Goal: Task Accomplishment & Management: Use online tool/utility

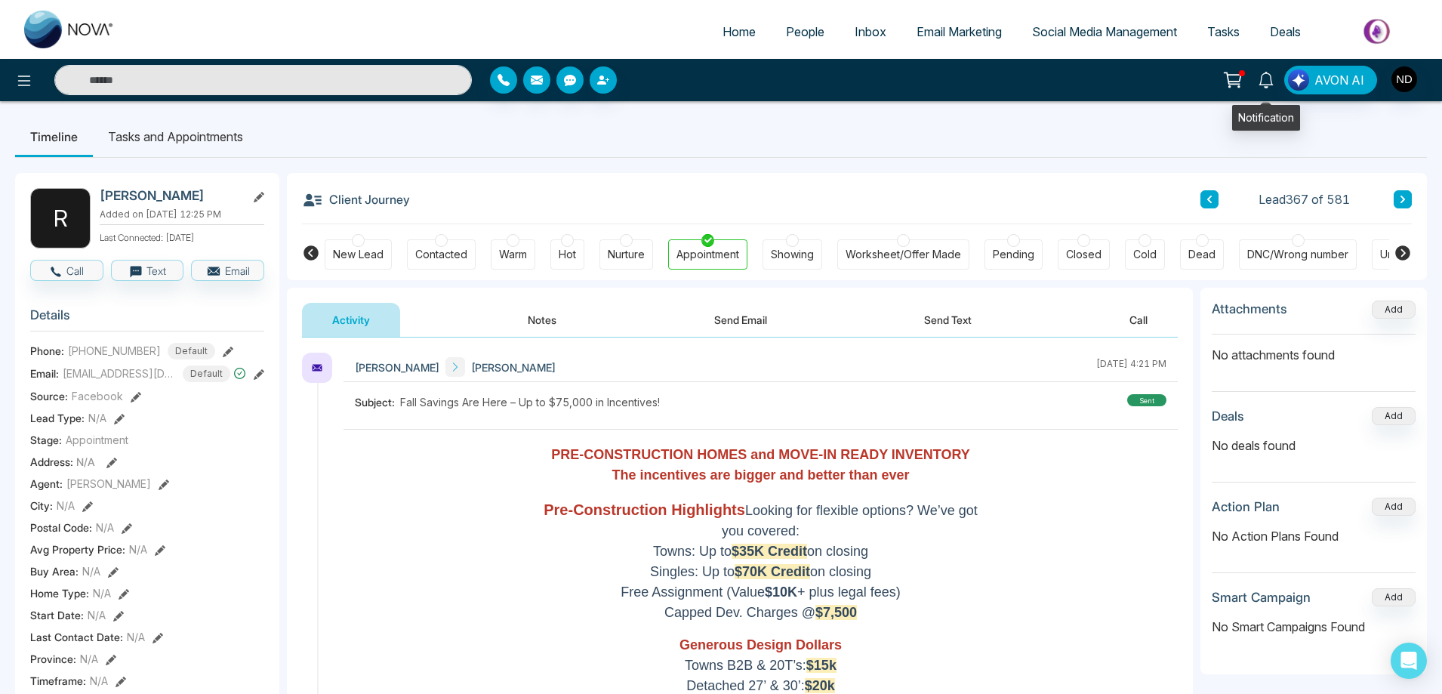
click at [1268, 80] on icon at bounding box center [1266, 80] width 17 height 17
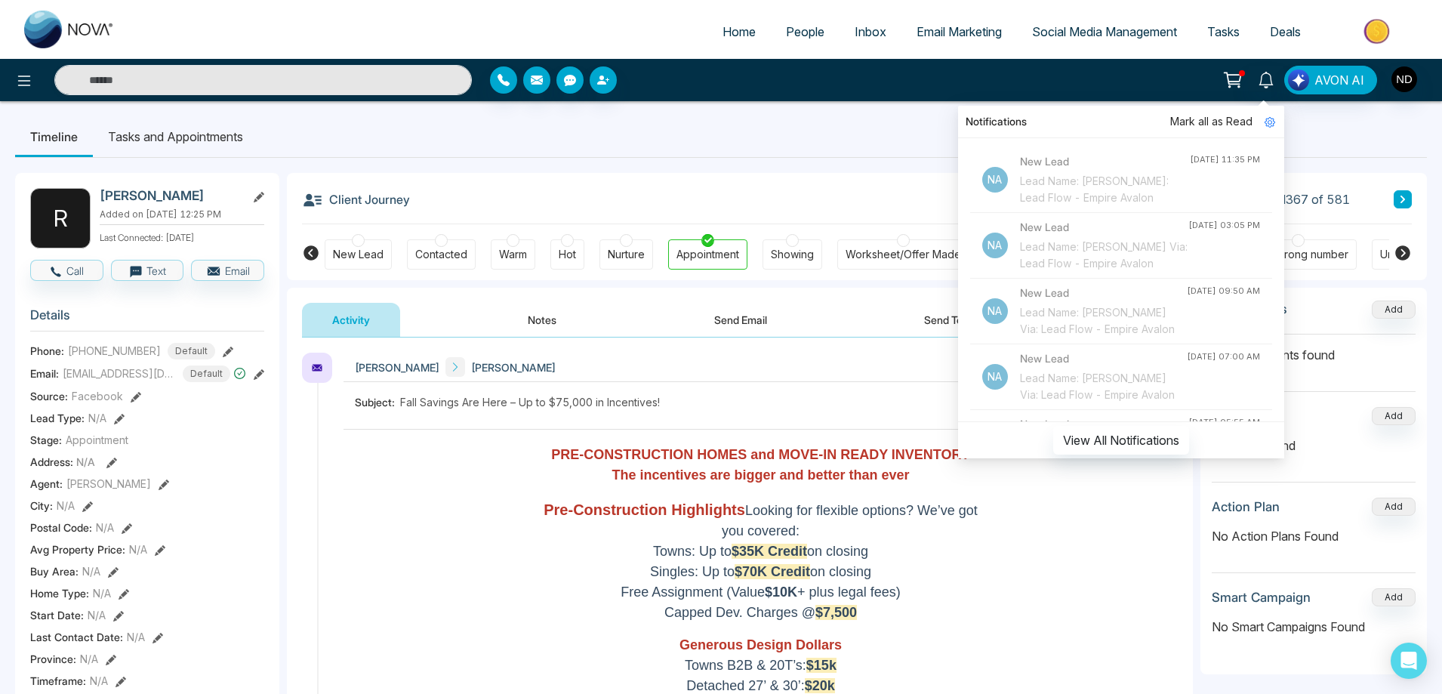
click at [1214, 123] on span "Mark all as Read" at bounding box center [1211, 121] width 82 height 17
click at [1017, 67] on div "Notifications [PERSON_NAME] all as Read Na New Lead Lead Name: [PERSON_NAME]: L…" at bounding box center [1141, 80] width 583 height 29
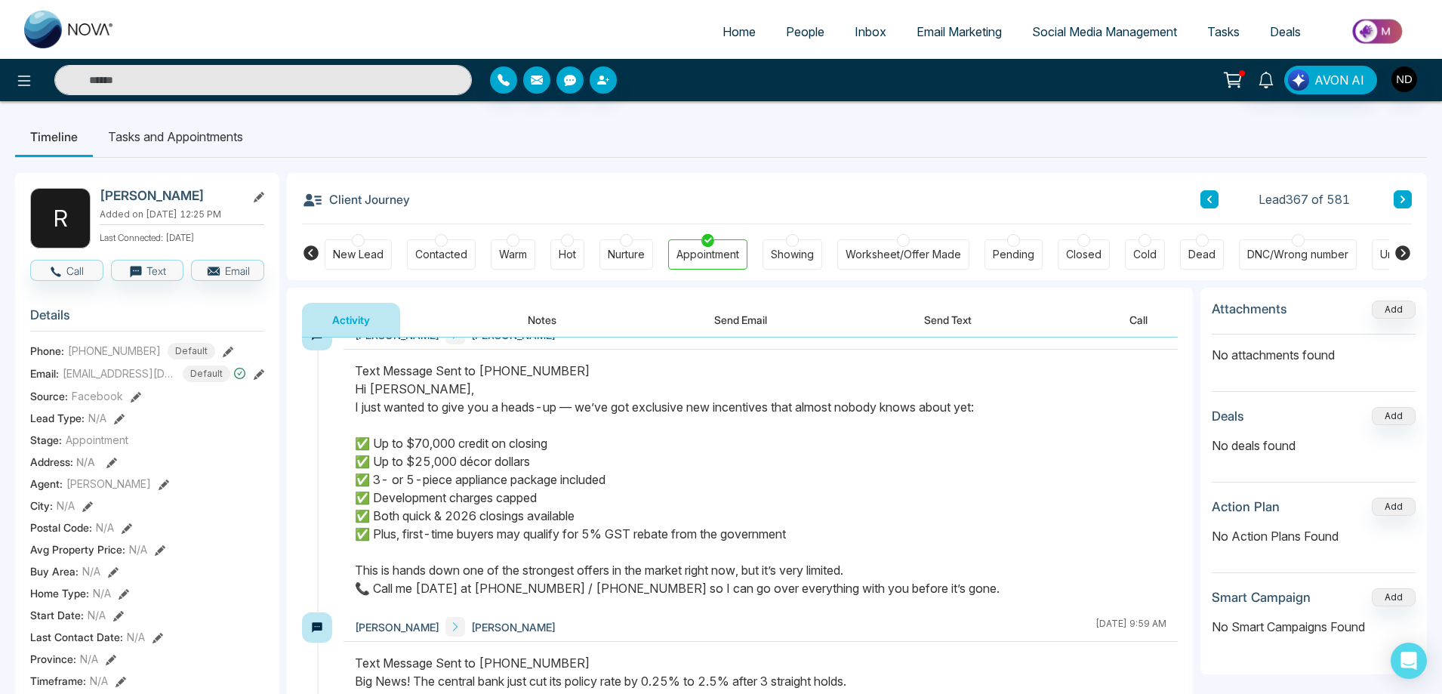
scroll to position [453, 0]
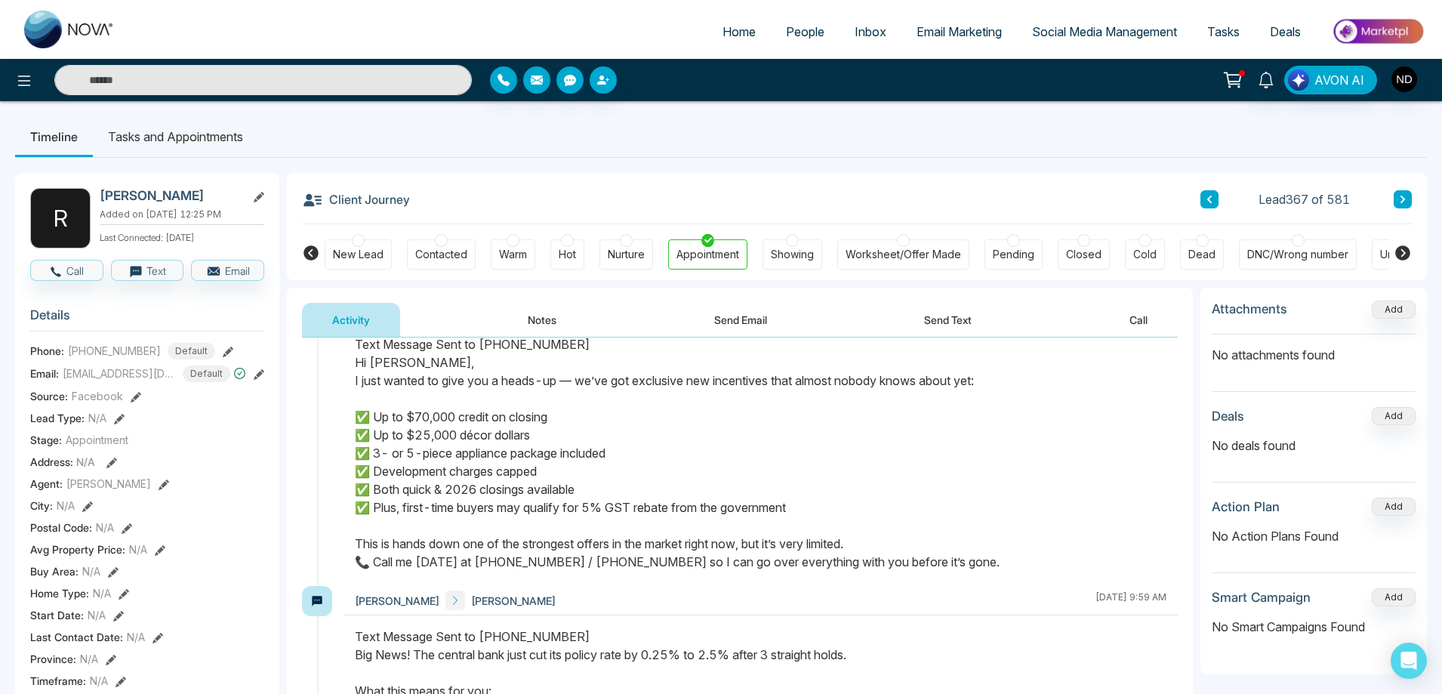
drag, startPoint x: 986, startPoint y: 565, endPoint x: 349, endPoint y: 355, distance: 671.0
click at [349, 355] on div at bounding box center [761, 460] width 834 height 251
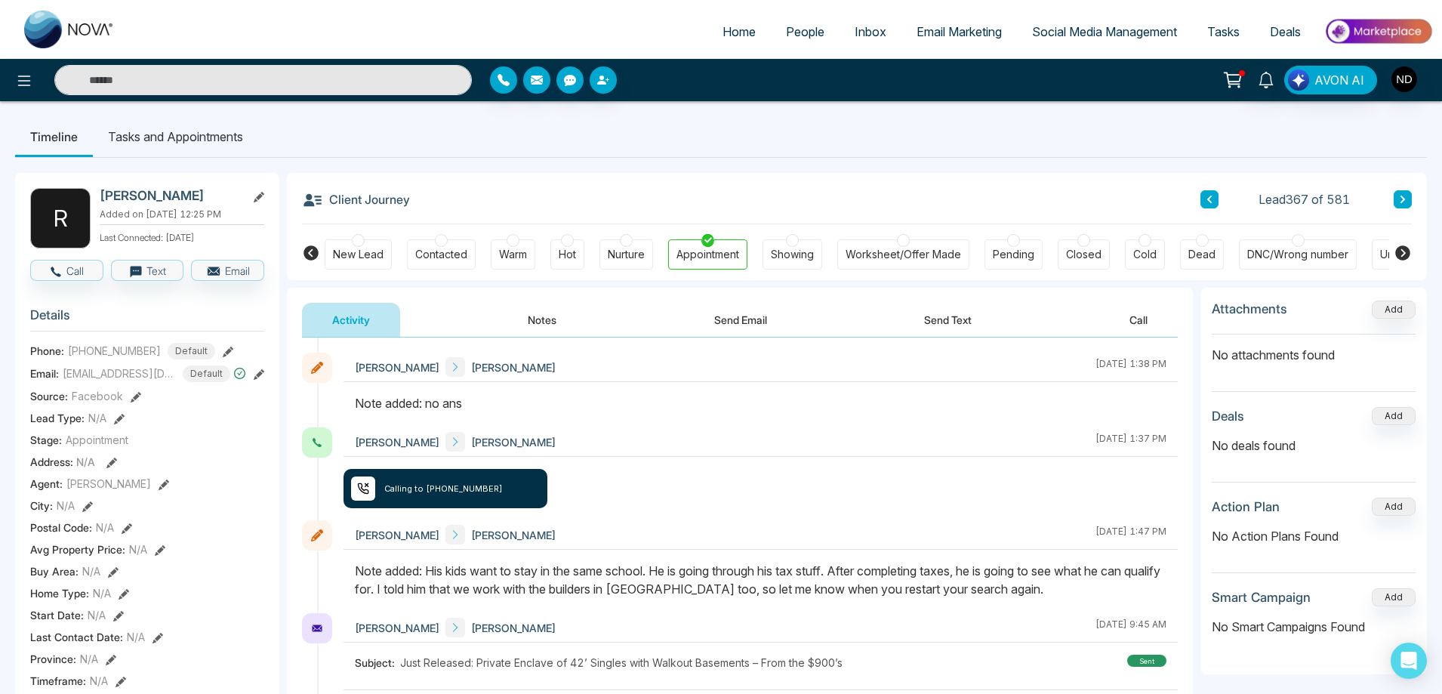
click at [1089, 447] on div "[PERSON_NAME] [PERSON_NAME] [DATE] 1:37 PM" at bounding box center [761, 441] width 834 height 29
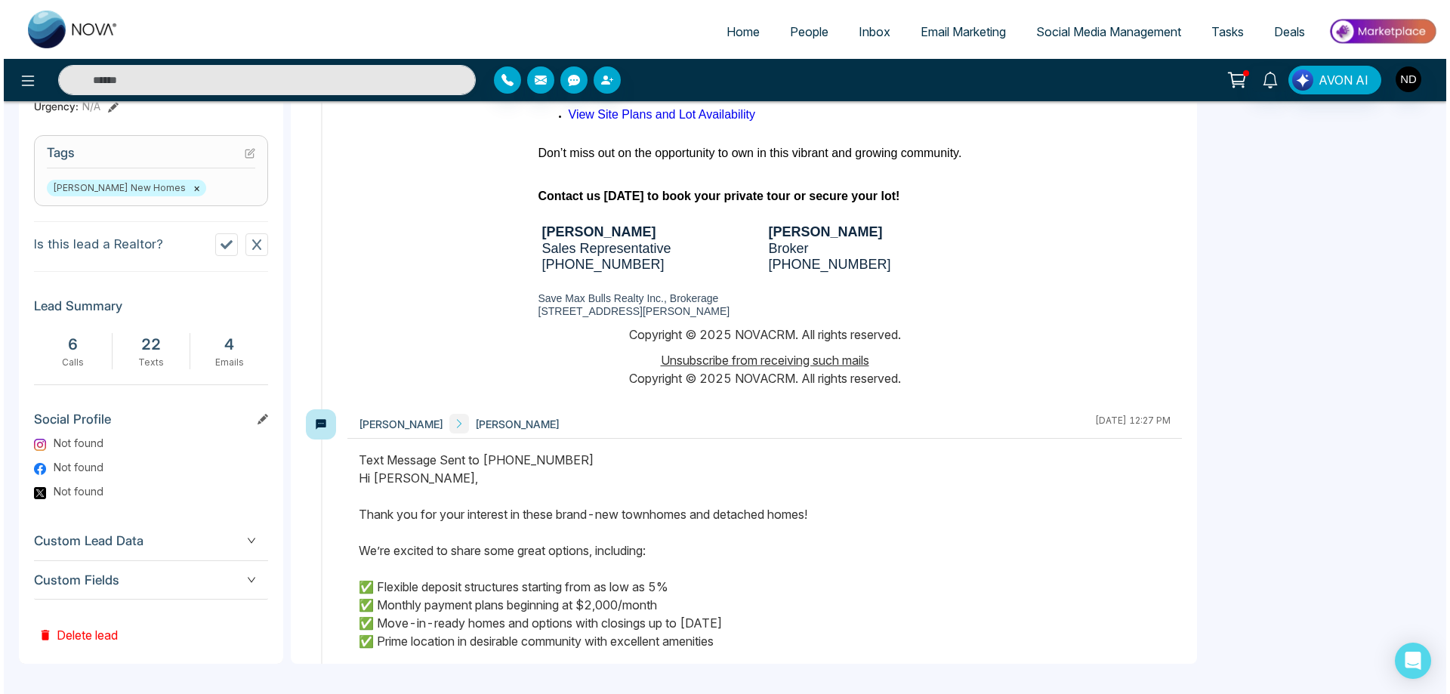
scroll to position [7914, 0]
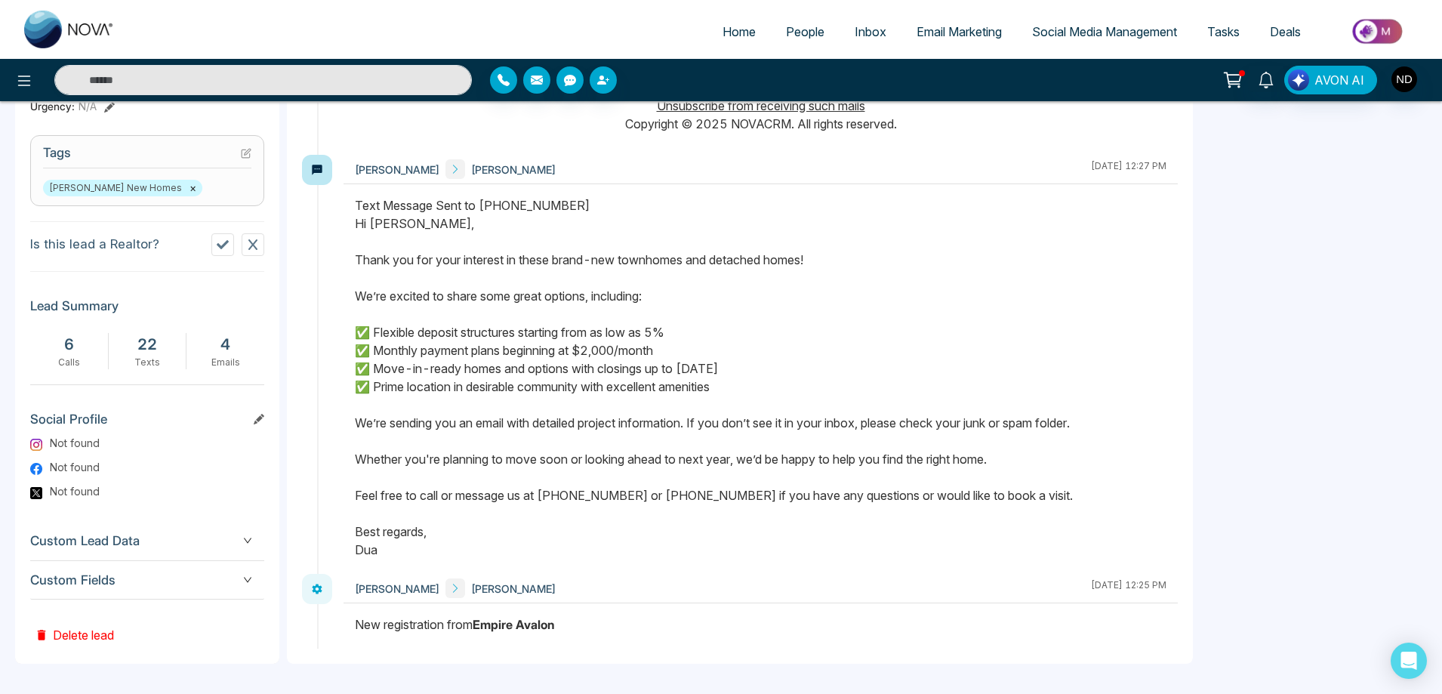
drag, startPoint x: 450, startPoint y: 532, endPoint x: 355, endPoint y: 253, distance: 295.2
click at [355, 253] on div "Text Message Sent to [PHONE_NUMBER] Hi [PERSON_NAME], Thank you for your intere…" at bounding box center [761, 377] width 812 height 362
click at [15, 81] on icon at bounding box center [24, 81] width 18 height 18
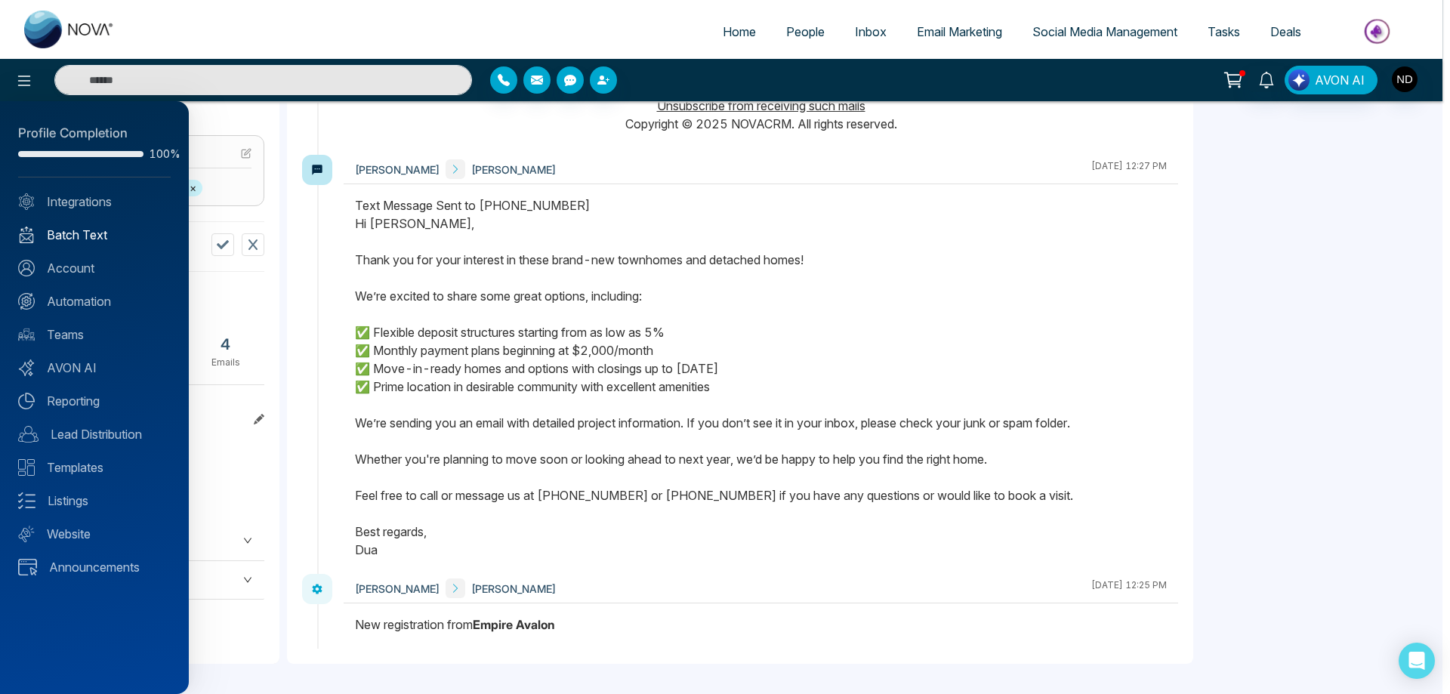
click at [88, 239] on link "Batch Text" at bounding box center [94, 235] width 153 height 18
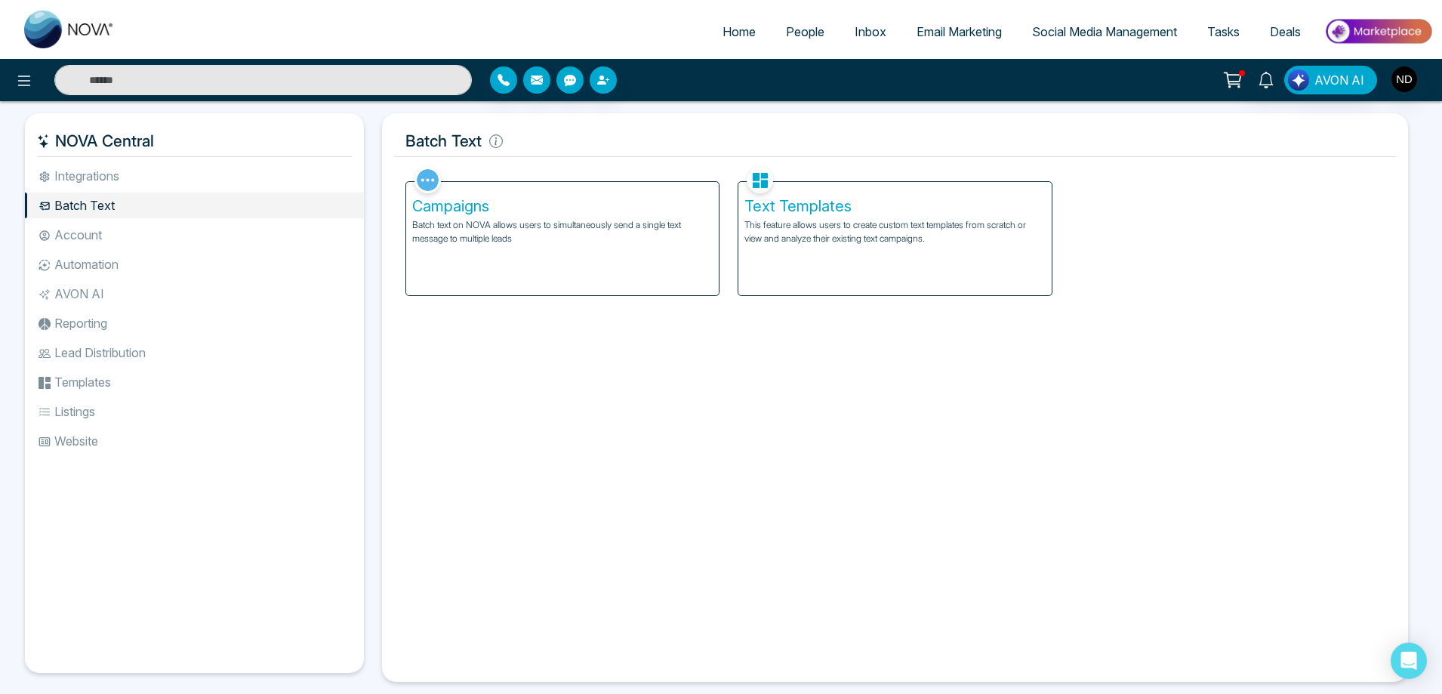
click at [826, 218] on p "This feature allows users to create custom text templates from scratch or view …" at bounding box center [895, 231] width 301 height 27
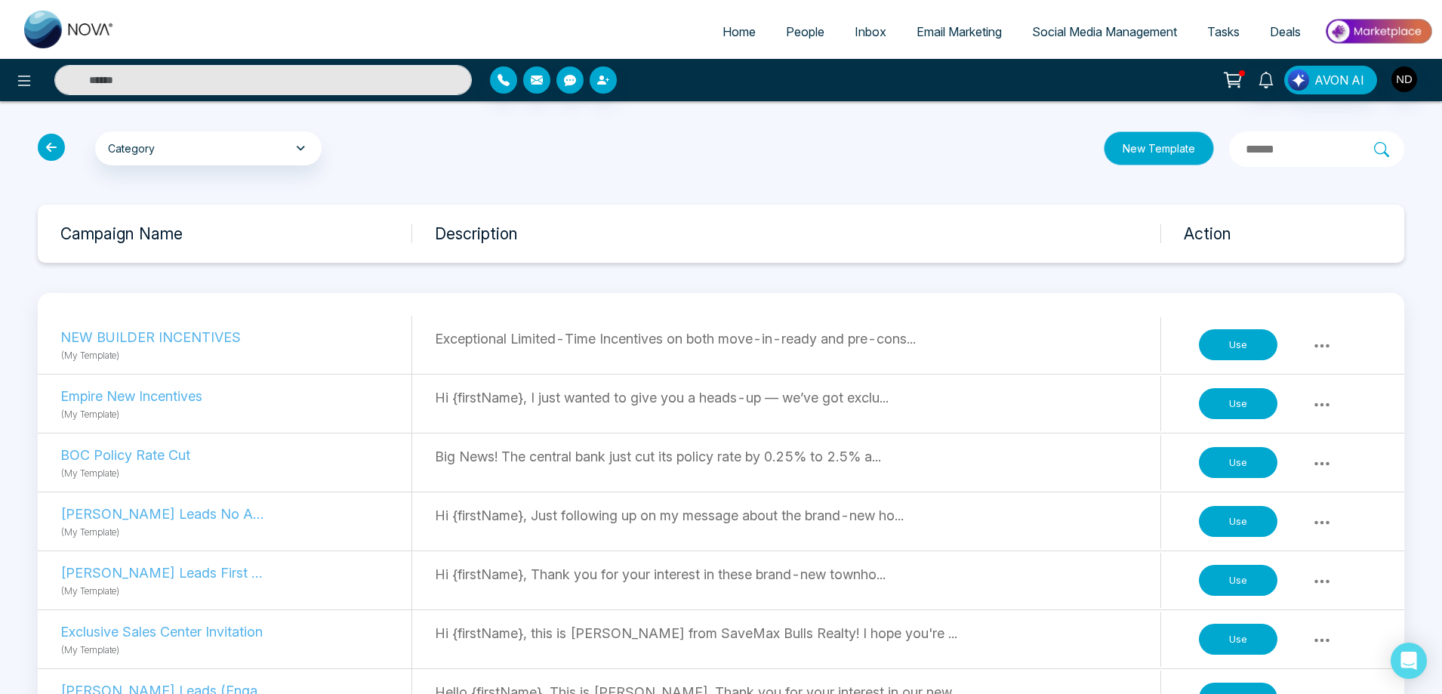
click at [1104, 147] on button "New Template" at bounding box center [1159, 148] width 110 height 34
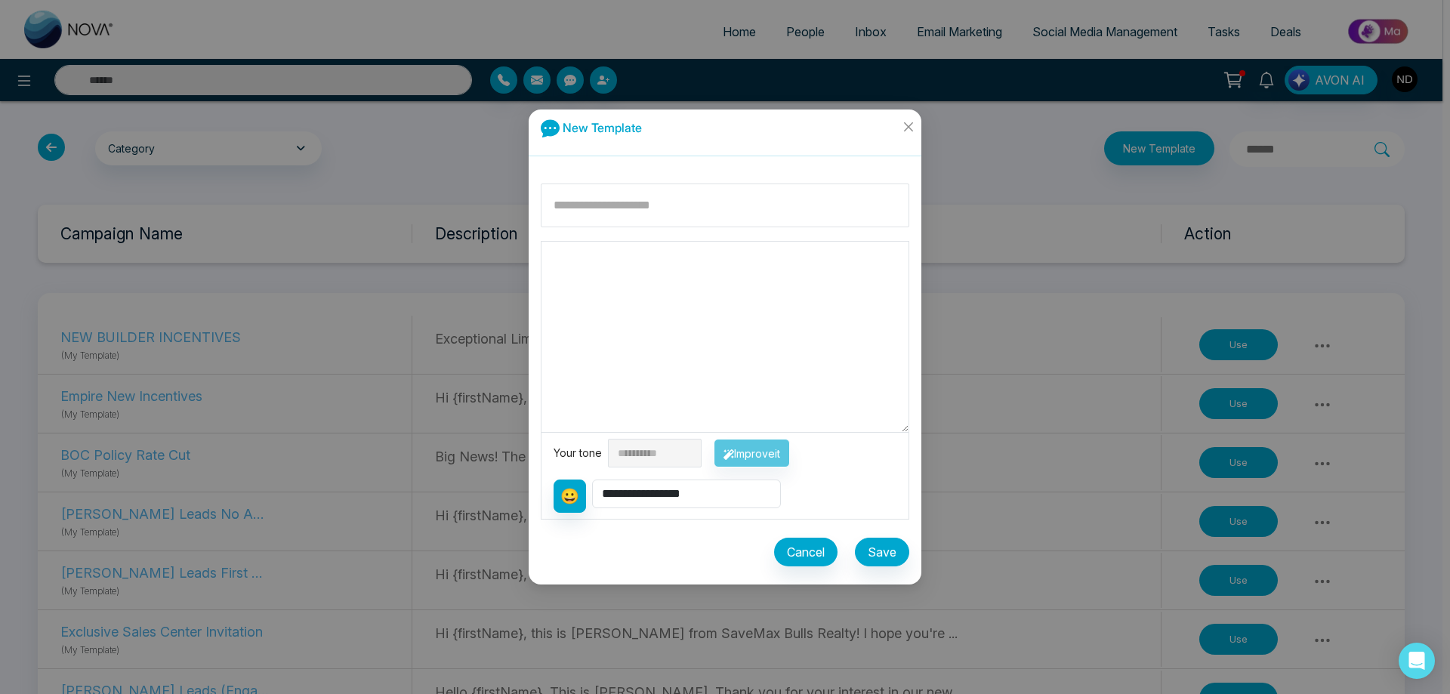
click at [679, 326] on textarea at bounding box center [724, 337] width 367 height 190
paste textarea "**********"
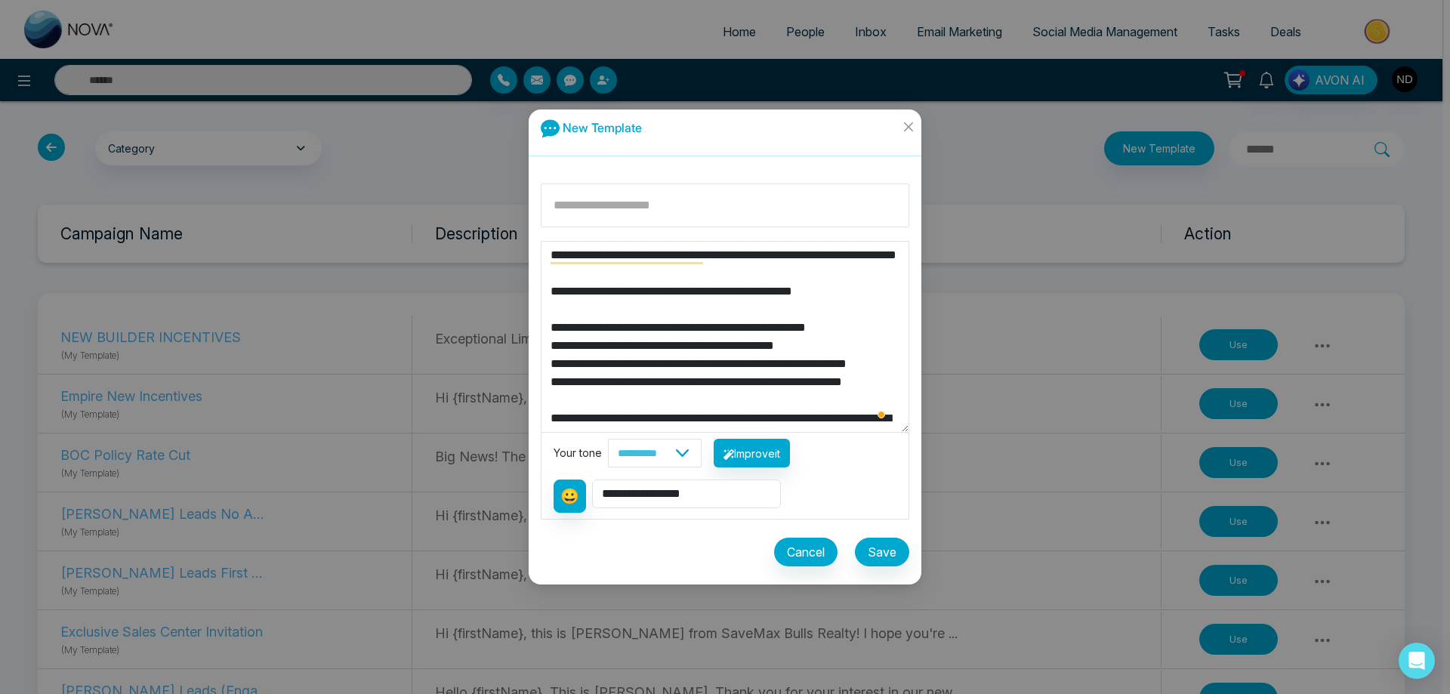
click at [564, 345] on textarea "To enrich screen reader interactions, please activate Accessibility in Grammarl…" at bounding box center [724, 337] width 367 height 190
click at [563, 345] on textarea "To enrich screen reader interactions, please activate Accessibility in Grammarl…" at bounding box center [724, 337] width 367 height 190
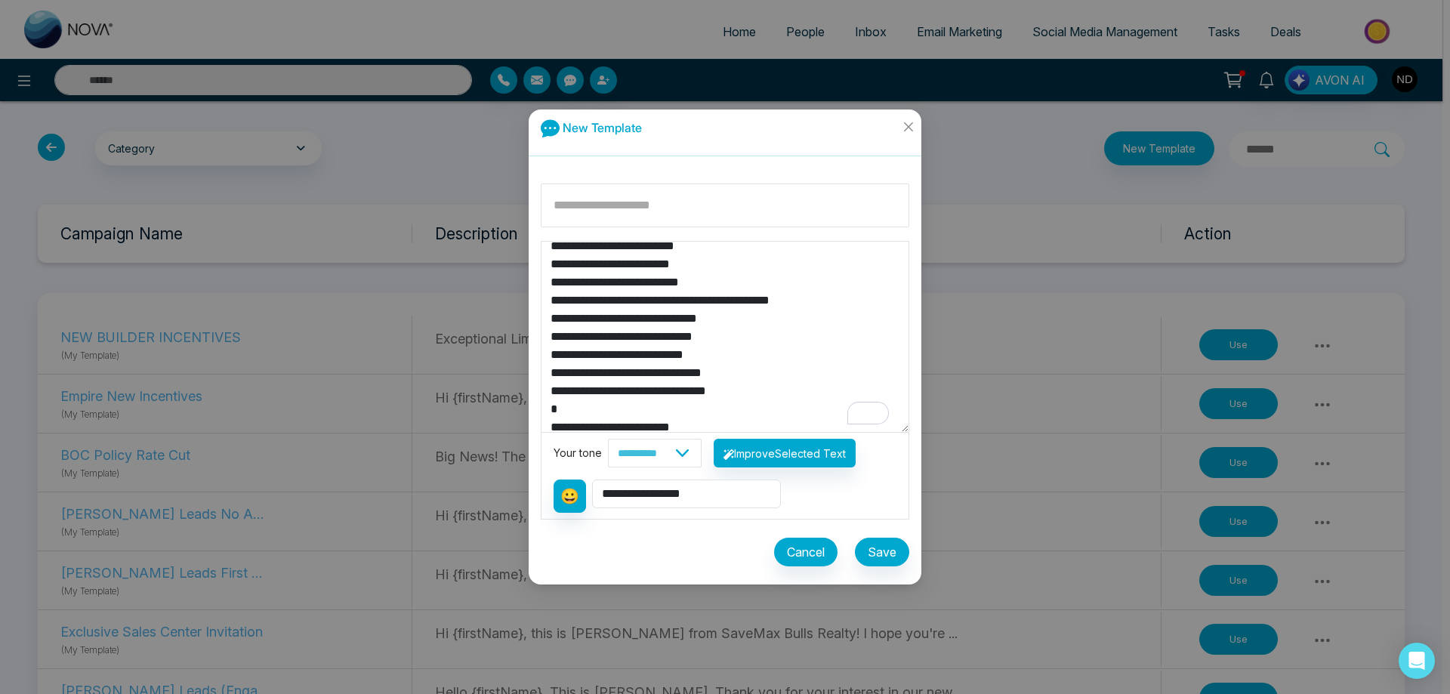
click at [551, 322] on textarea "To enrich screen reader interactions, please activate Accessibility in Grammarl…" at bounding box center [724, 337] width 367 height 190
click at [723, 319] on textarea "To enrich screen reader interactions, please activate Accessibility in Grammarl…" at bounding box center [724, 337] width 367 height 190
click at [560, 335] on textarea "To enrich screen reader interactions, please activate Accessibility in Grammarl…" at bounding box center [724, 337] width 367 height 190
paste textarea "*"
click at [557, 356] on textarea "To enrich screen reader interactions, please activate Accessibility in Grammarl…" at bounding box center [724, 337] width 367 height 190
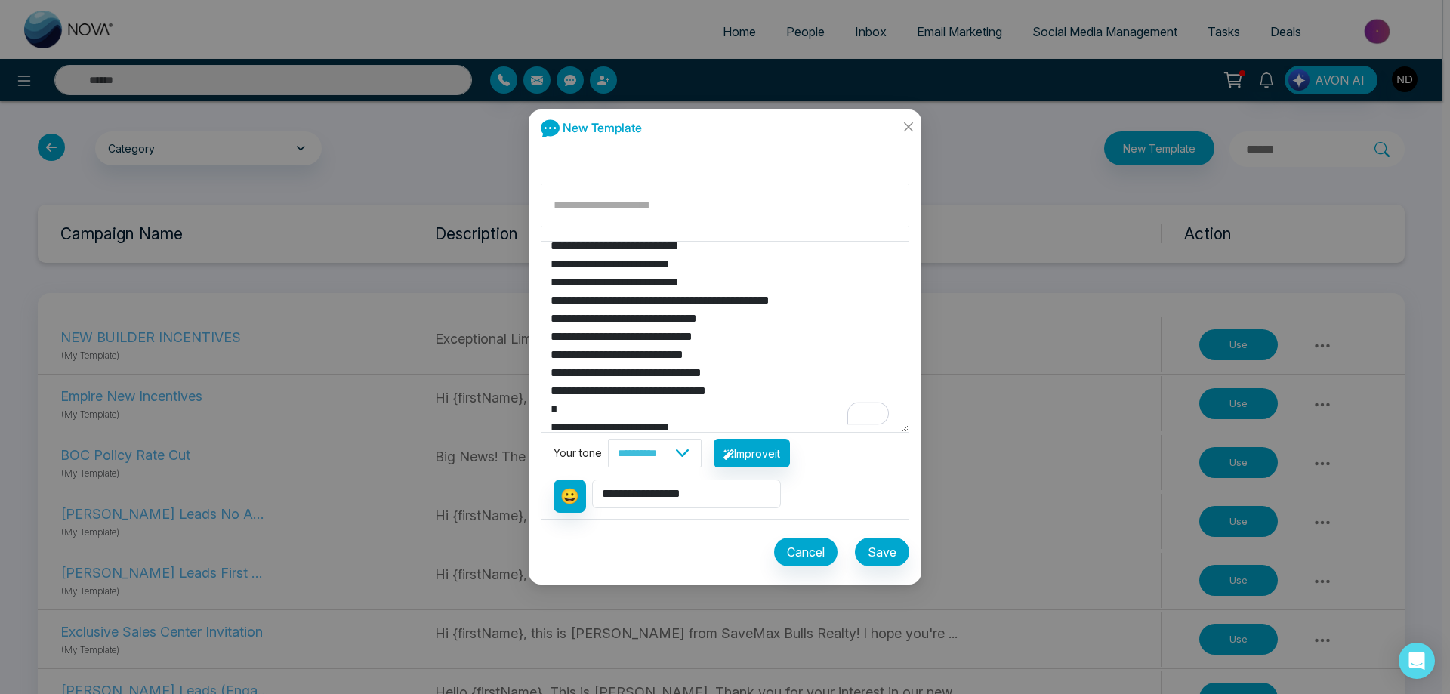
paste textarea "*"
click at [559, 356] on textarea "To enrich screen reader interactions, please activate Accessibility in Grammarl…" at bounding box center [724, 337] width 367 height 190
click at [551, 375] on textarea "To enrich screen reader interactions, please activate Accessibility in Grammarl…" at bounding box center [724, 337] width 367 height 190
paste textarea "*"
click at [547, 393] on textarea "To enrich screen reader interactions, please activate Accessibility in Grammarl…" at bounding box center [724, 337] width 367 height 190
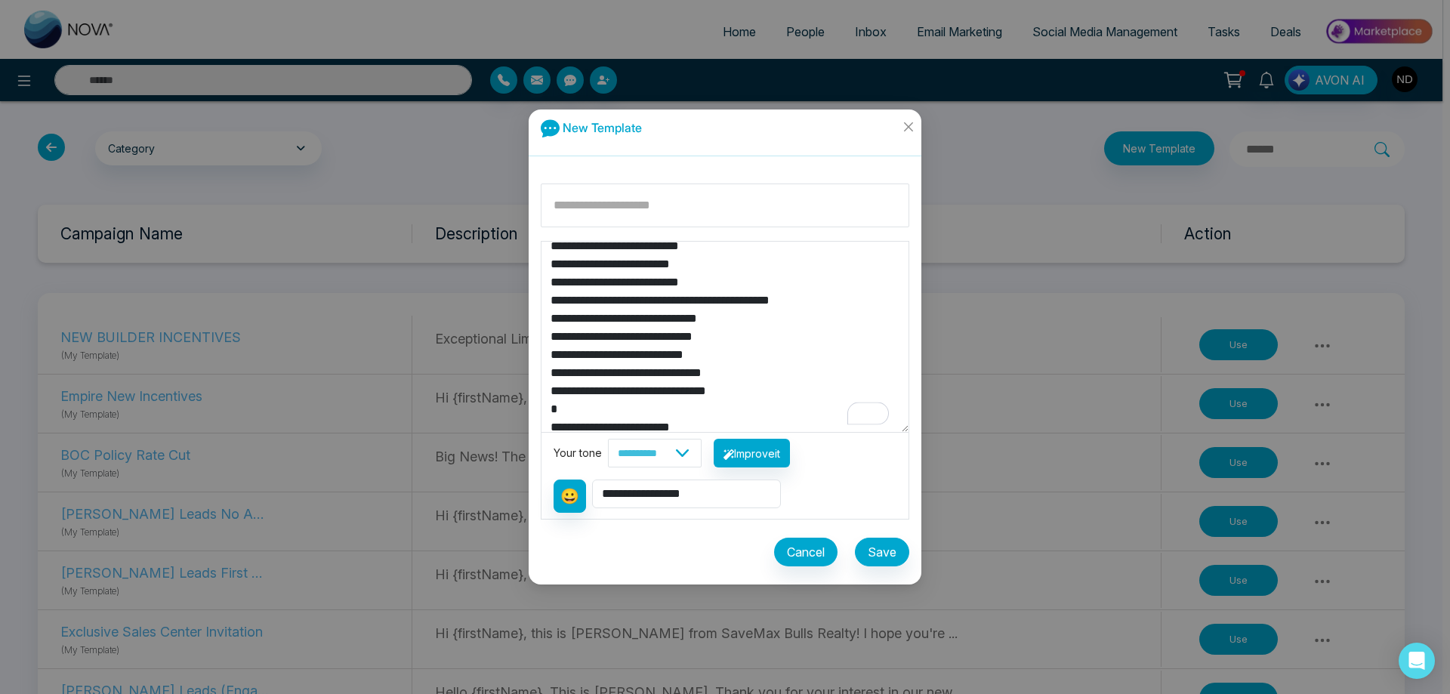
paste textarea "*"
click at [548, 410] on textarea "To enrich screen reader interactions, please activate Accessibility in Grammarl…" at bounding box center [724, 337] width 367 height 190
paste textarea "*"
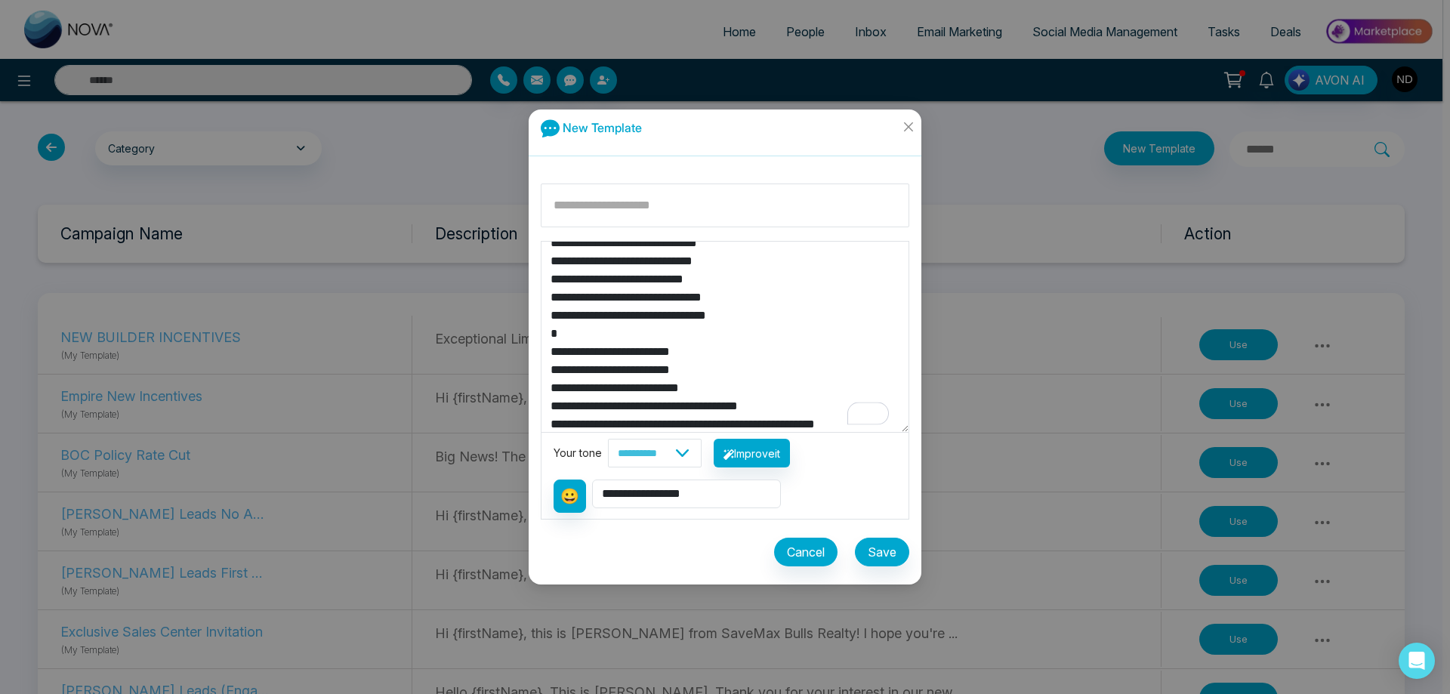
click at [548, 349] on textarea "To enrich screen reader interactions, please activate Accessibility in Grammarl…" at bounding box center [724, 337] width 367 height 190
paste textarea "*"
click at [554, 374] on textarea "To enrich screen reader interactions, please activate Accessibility in Grammarl…" at bounding box center [724, 337] width 367 height 190
paste textarea "*"
click at [557, 389] on textarea "To enrich screen reader interactions, please activate Accessibility in Grammarl…" at bounding box center [724, 337] width 367 height 190
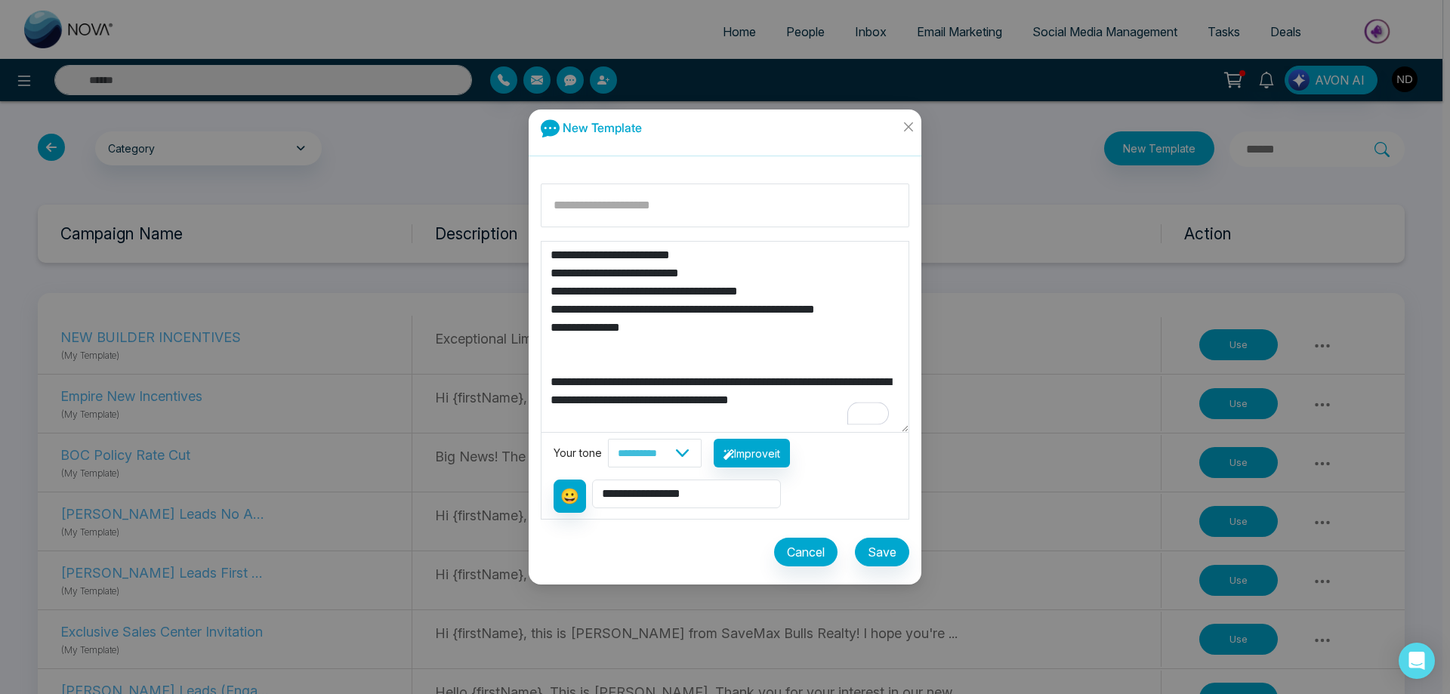
scroll to position [453, 0]
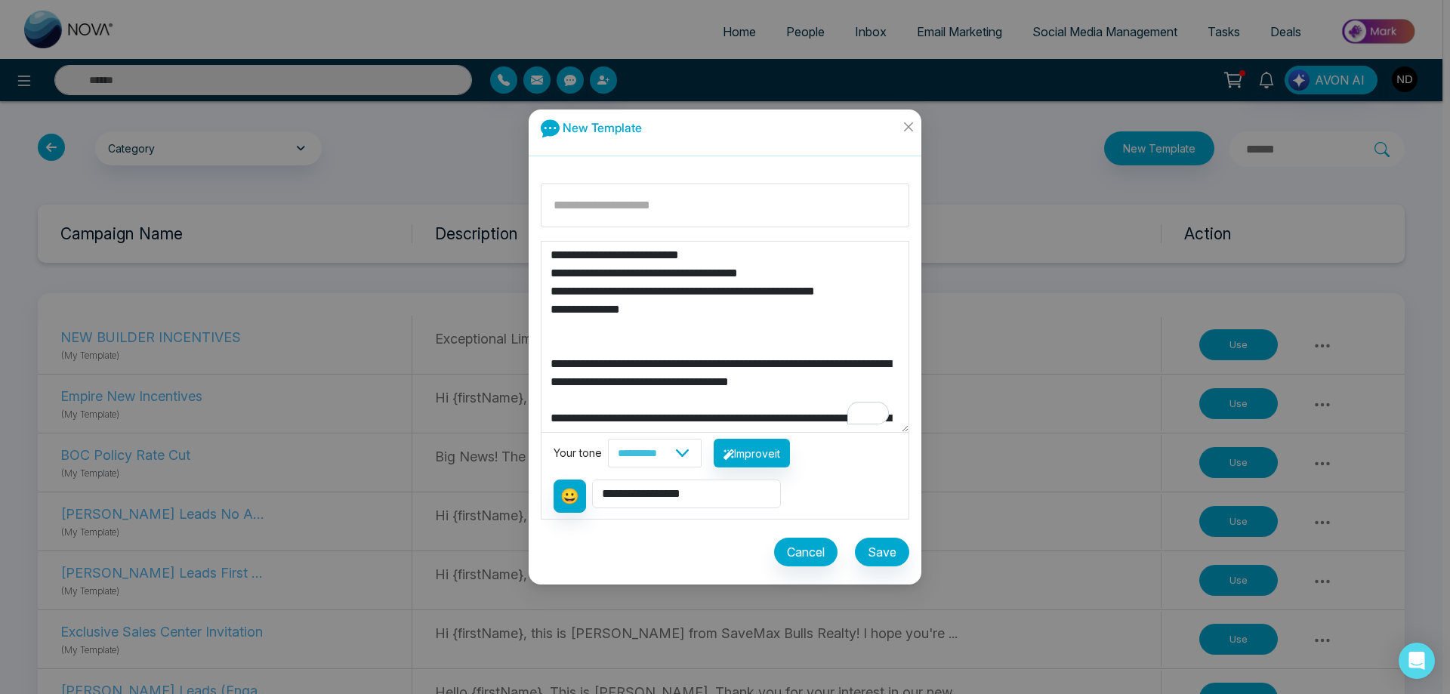
click at [561, 291] on textarea "To enrich screen reader interactions, please activate Accessibility in Grammarl…" at bounding box center [724, 337] width 367 height 190
paste textarea "*"
click at [553, 360] on textarea "To enrich screen reader interactions, please activate Accessibility in Grammarl…" at bounding box center [724, 337] width 367 height 190
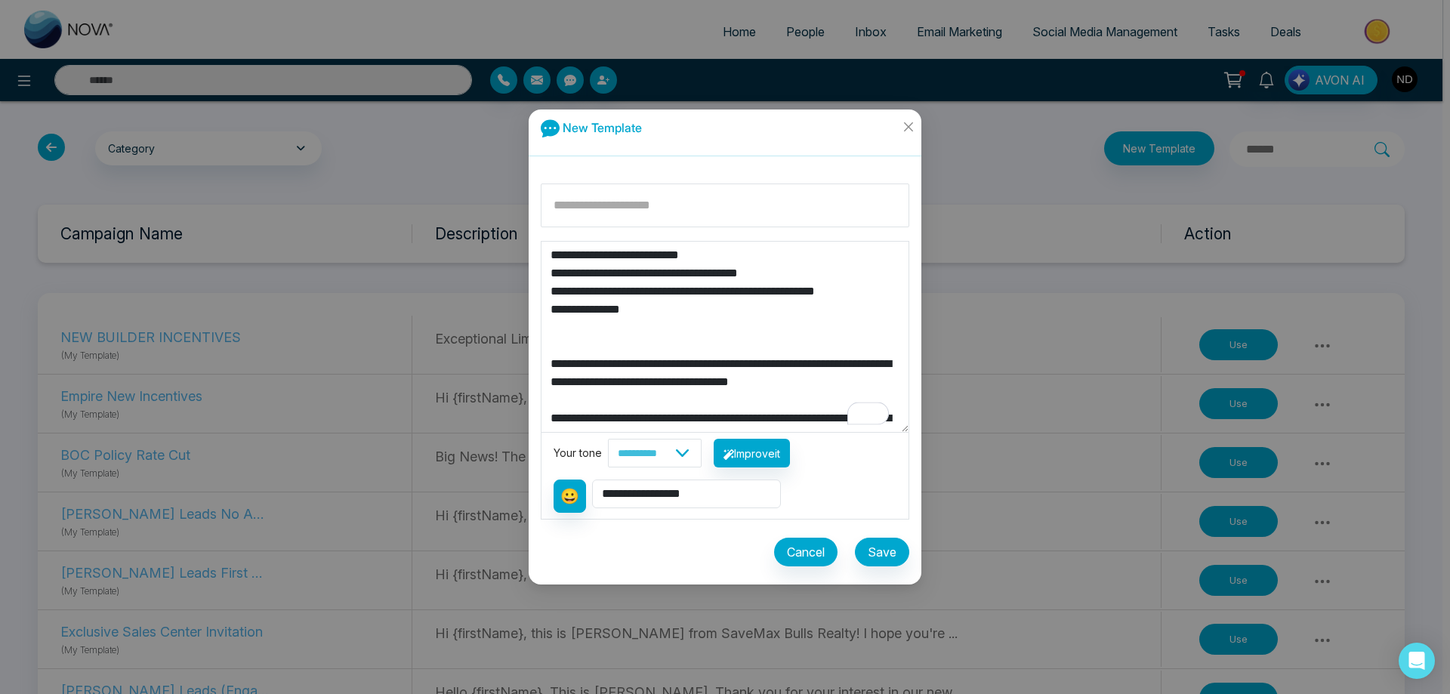
paste textarea "*"
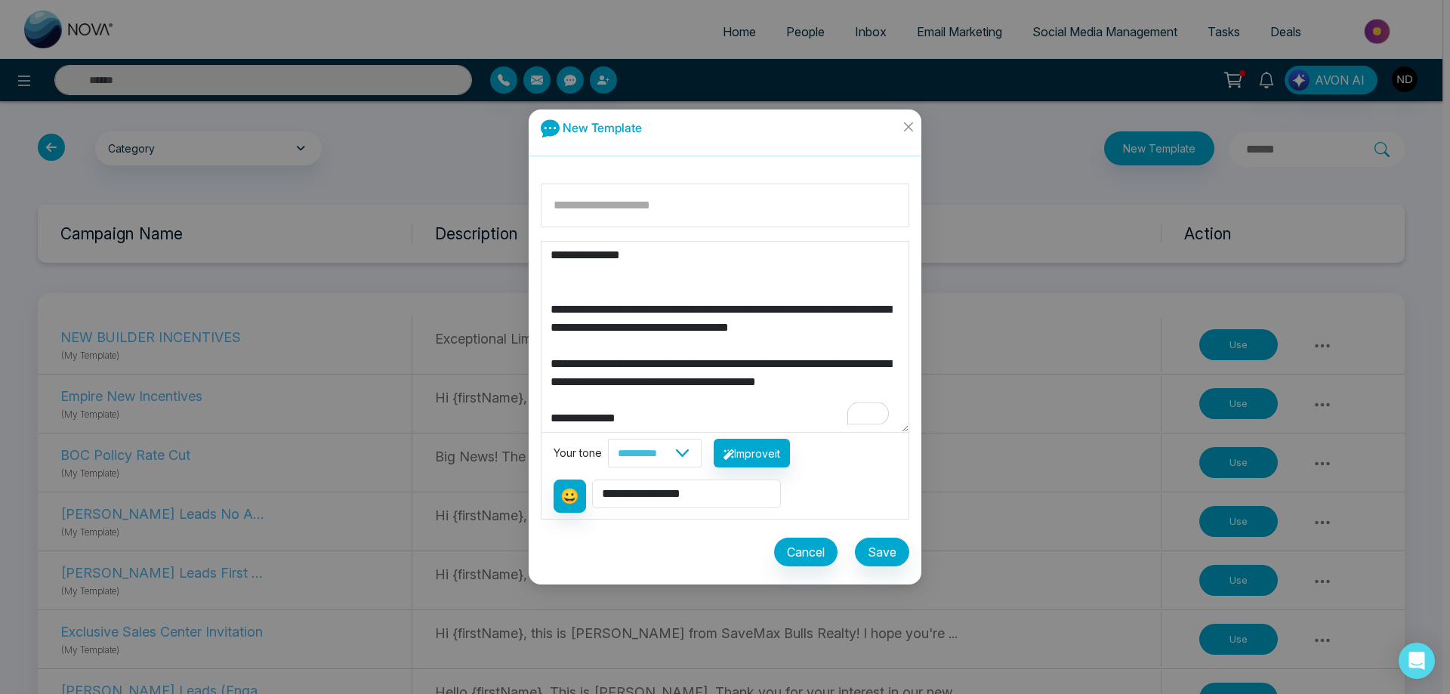
click at [560, 328] on textarea "To enrich screen reader interactions, please activate Accessibility in Grammarl…" at bounding box center [724, 337] width 367 height 190
paste textarea "*"
click at [782, 356] on textarea "To enrich screen reader interactions, please activate Accessibility in Grammarl…" at bounding box center [724, 337] width 367 height 190
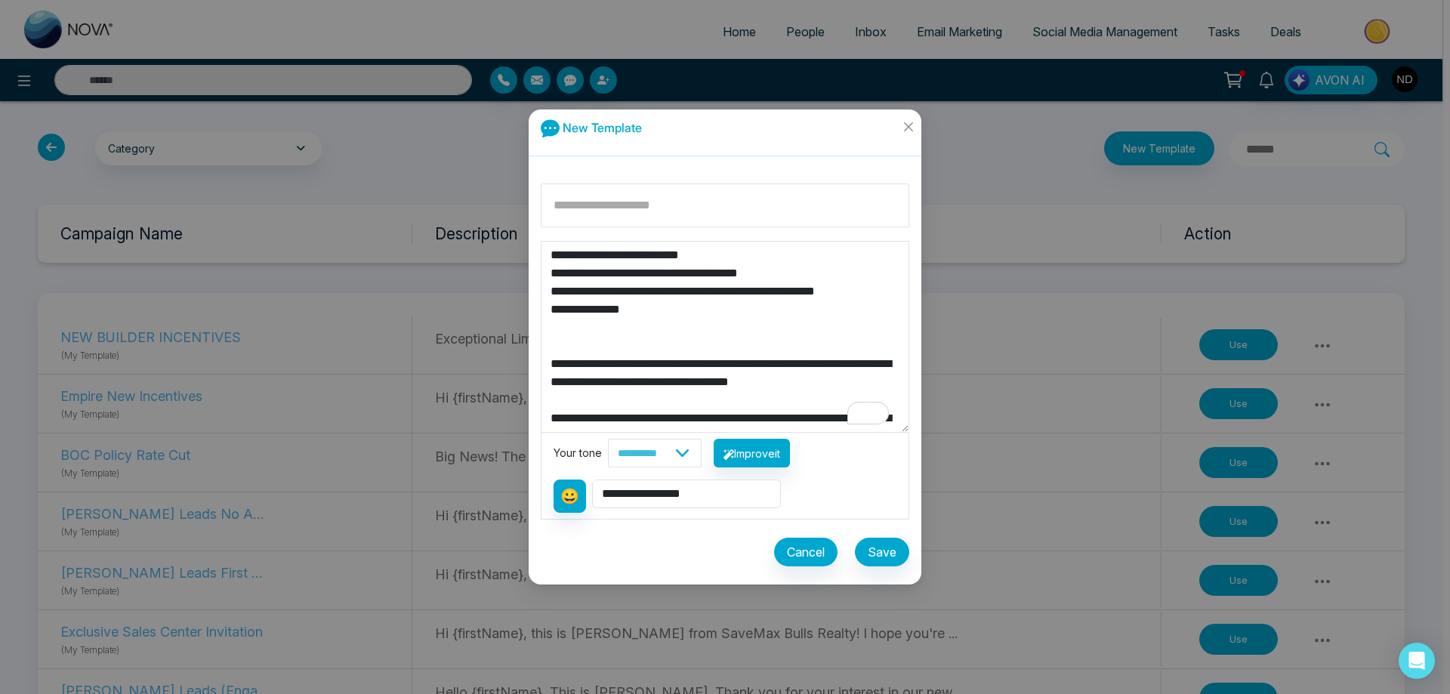
click at [718, 282] on textarea "To enrich screen reader interactions, please activate Accessibility in Grammarl…" at bounding box center [724, 337] width 367 height 190
click at [714, 293] on textarea "To enrich screen reader interactions, please activate Accessibility in Grammarl…" at bounding box center [724, 337] width 367 height 190
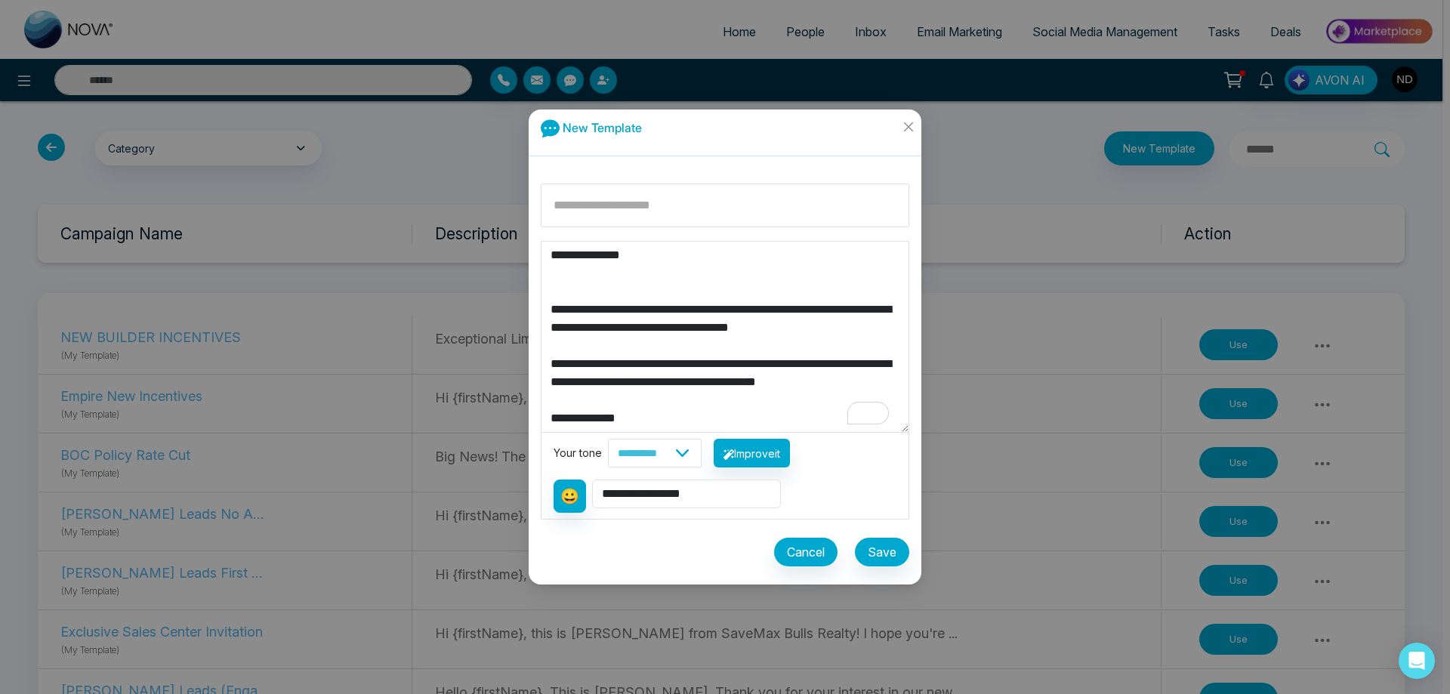
click at [660, 403] on textarea "To enrich screen reader interactions, please activate Accessibility in Grammarl…" at bounding box center [724, 337] width 367 height 190
click at [671, 398] on textarea "To enrich screen reader interactions, please activate Accessibility in Grammarl…" at bounding box center [724, 337] width 367 height 190
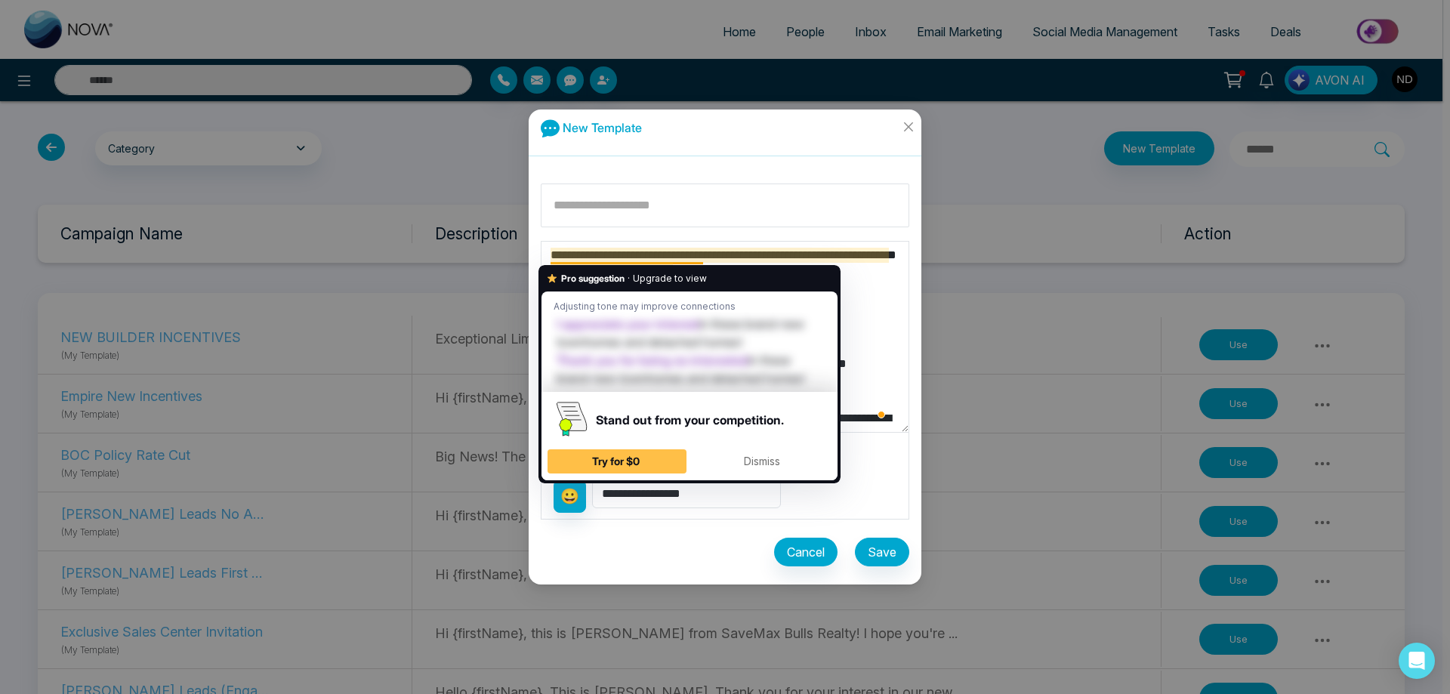
click at [550, 255] on textarea "To enrich screen reader interactions, please activate Accessibility in Grammarl…" at bounding box center [724, 337] width 367 height 190
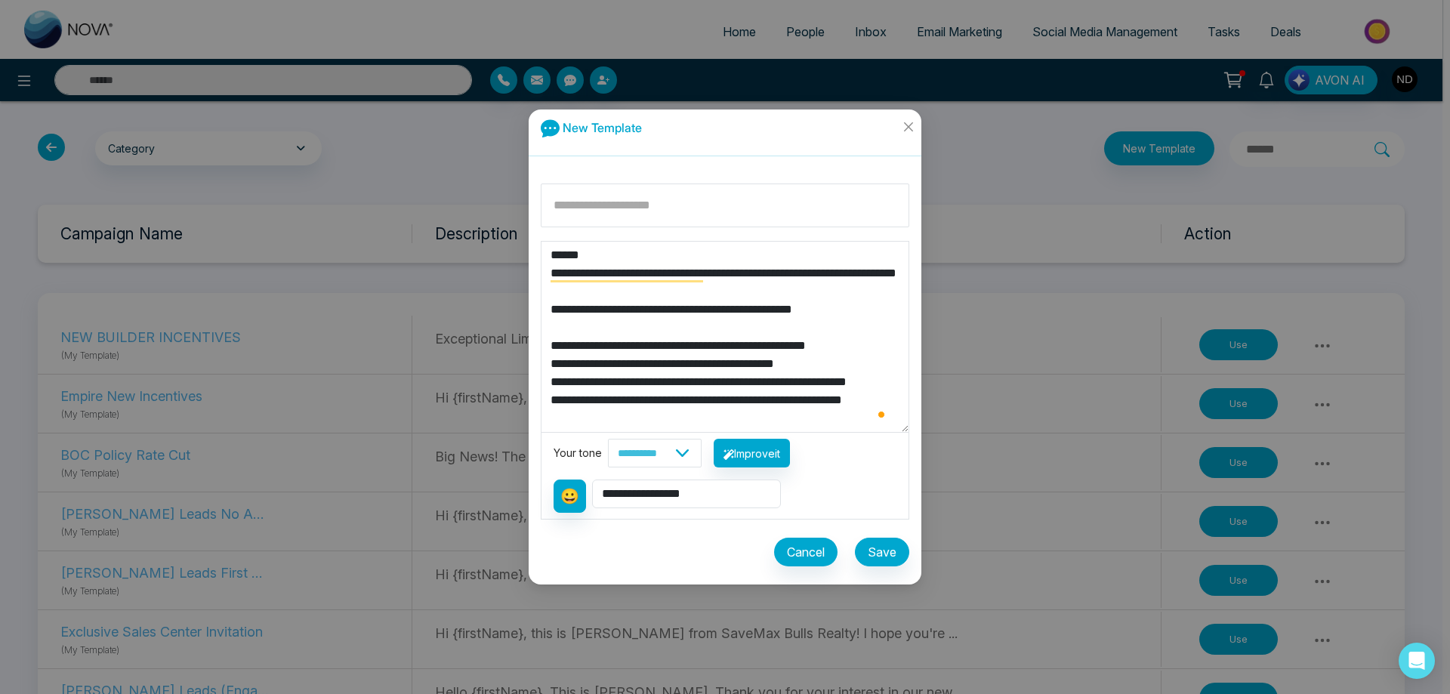
type textarea "**********"
click at [711, 498] on select "**********" at bounding box center [686, 494] width 189 height 29
select select "**********"
click at [594, 480] on select "**********" at bounding box center [686, 494] width 189 height 29
click at [547, 273] on textarea "To enrich screen reader interactions, please activate Accessibility in Grammarl…" at bounding box center [724, 337] width 367 height 190
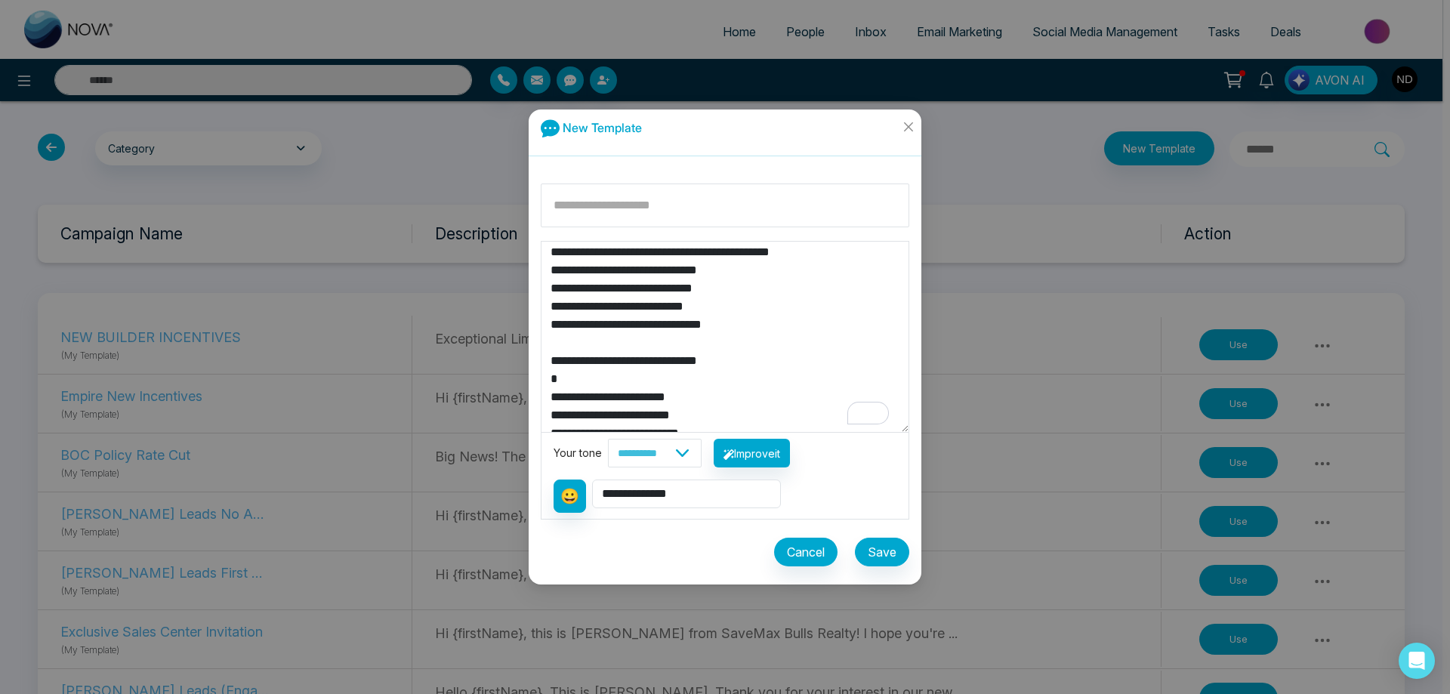
drag, startPoint x: 723, startPoint y: 290, endPoint x: 649, endPoint y: 288, distance: 74.0
click at [649, 288] on textarea "To enrich screen reader interactions, please activate Accessibility in Grammarl…" at bounding box center [724, 337] width 367 height 190
drag, startPoint x: 649, startPoint y: 288, endPoint x: 638, endPoint y: 292, distance: 11.9
click at [638, 292] on textarea "To enrich screen reader interactions, please activate Accessibility in Grammarl…" at bounding box center [724, 337] width 367 height 190
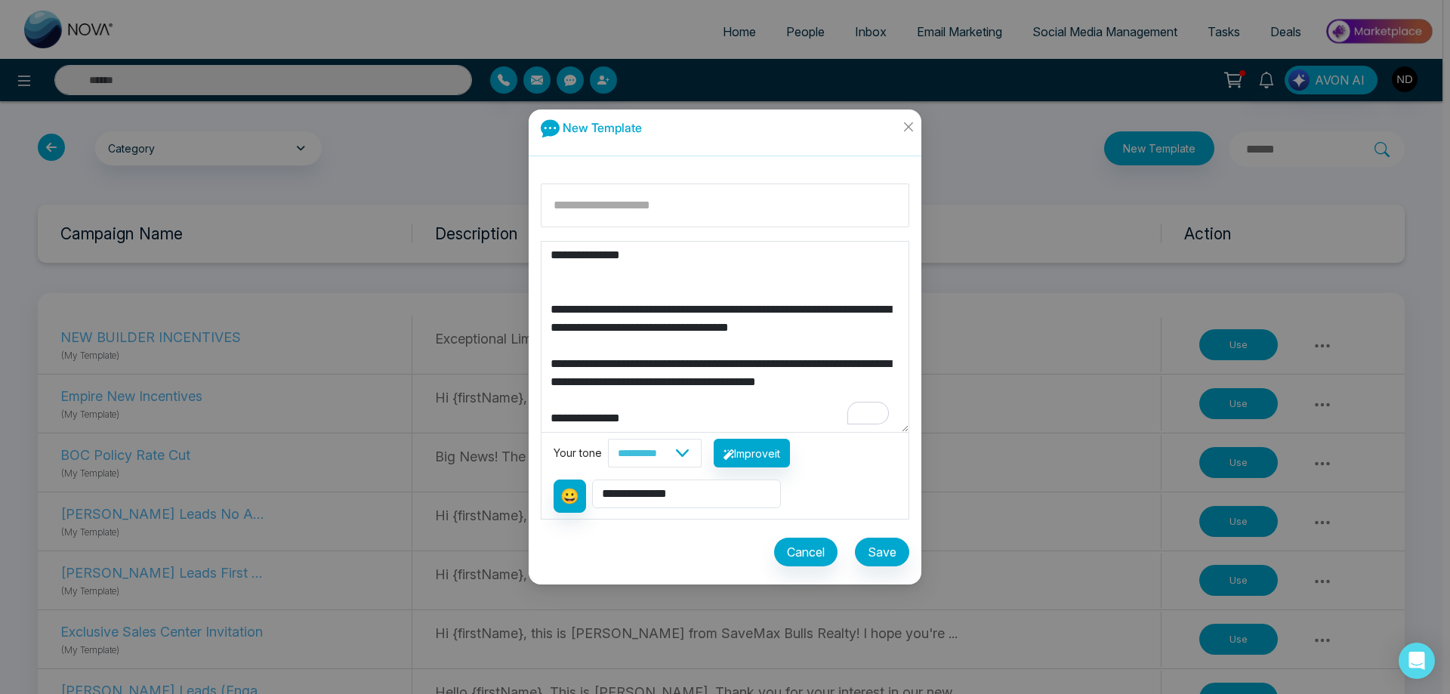
click at [599, 405] on textarea "To enrich screen reader interactions, please activate Accessibility in Grammarl…" at bounding box center [724, 337] width 367 height 190
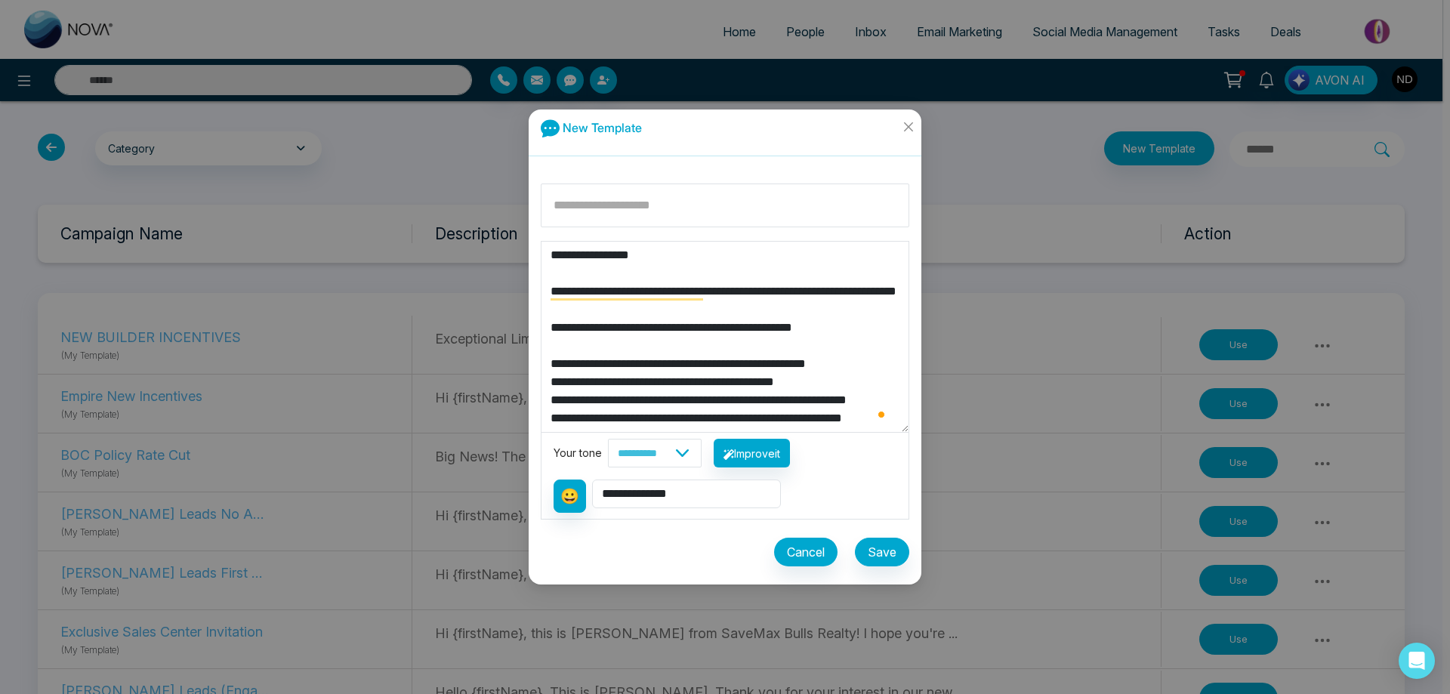
type textarea "**********"
click at [680, 208] on input at bounding box center [725, 206] width 369 height 44
type input "**********"
click at [684, 266] on textarea "To enrich screen reader interactions, please activate Accessibility in Grammarl…" at bounding box center [724, 337] width 367 height 190
click at [669, 259] on textarea "To enrich screen reader interactions, please activate Accessibility in Grammarl…" at bounding box center [724, 337] width 367 height 190
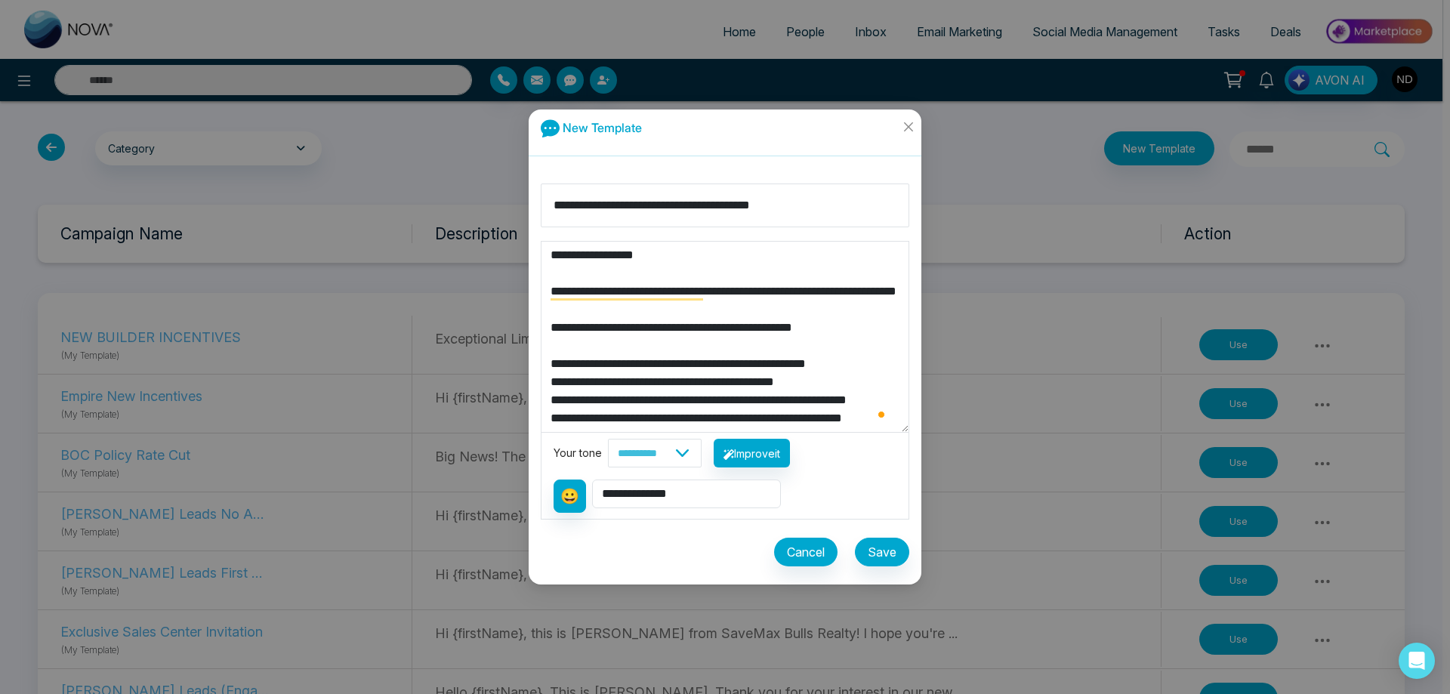
click at [877, 344] on textarea "To enrich screen reader interactions, please activate Accessibility in Grammarl…" at bounding box center [724, 337] width 367 height 190
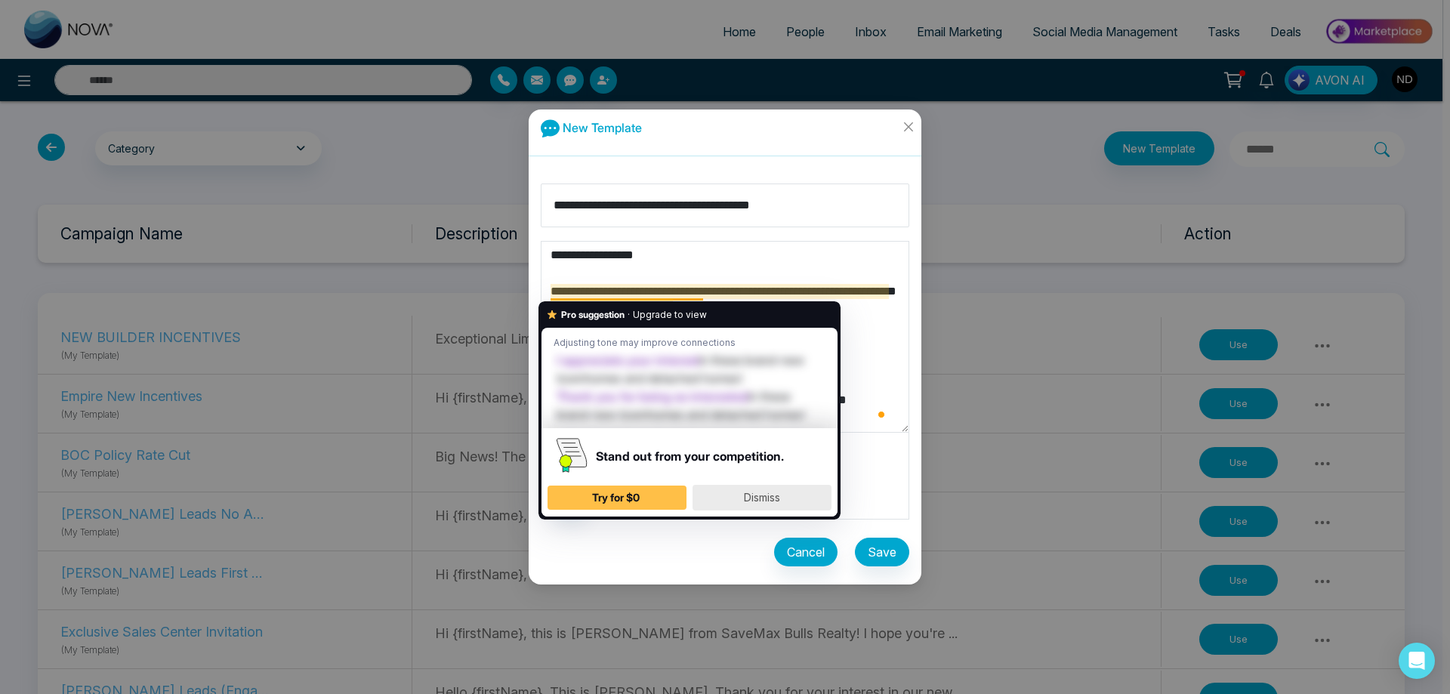
click at [769, 495] on span "Dismiss" at bounding box center [762, 497] width 36 height 13
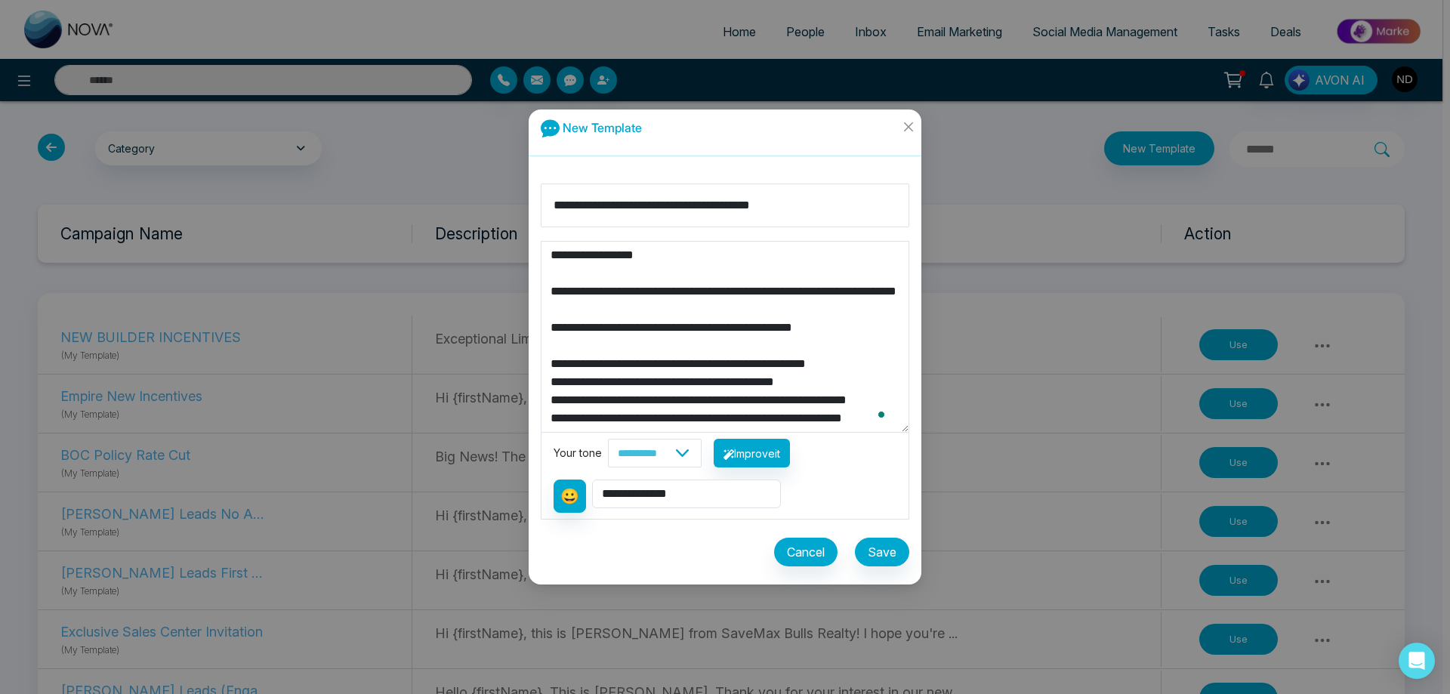
type textarea "**********"
click at [887, 555] on button "Save" at bounding box center [882, 552] width 54 height 29
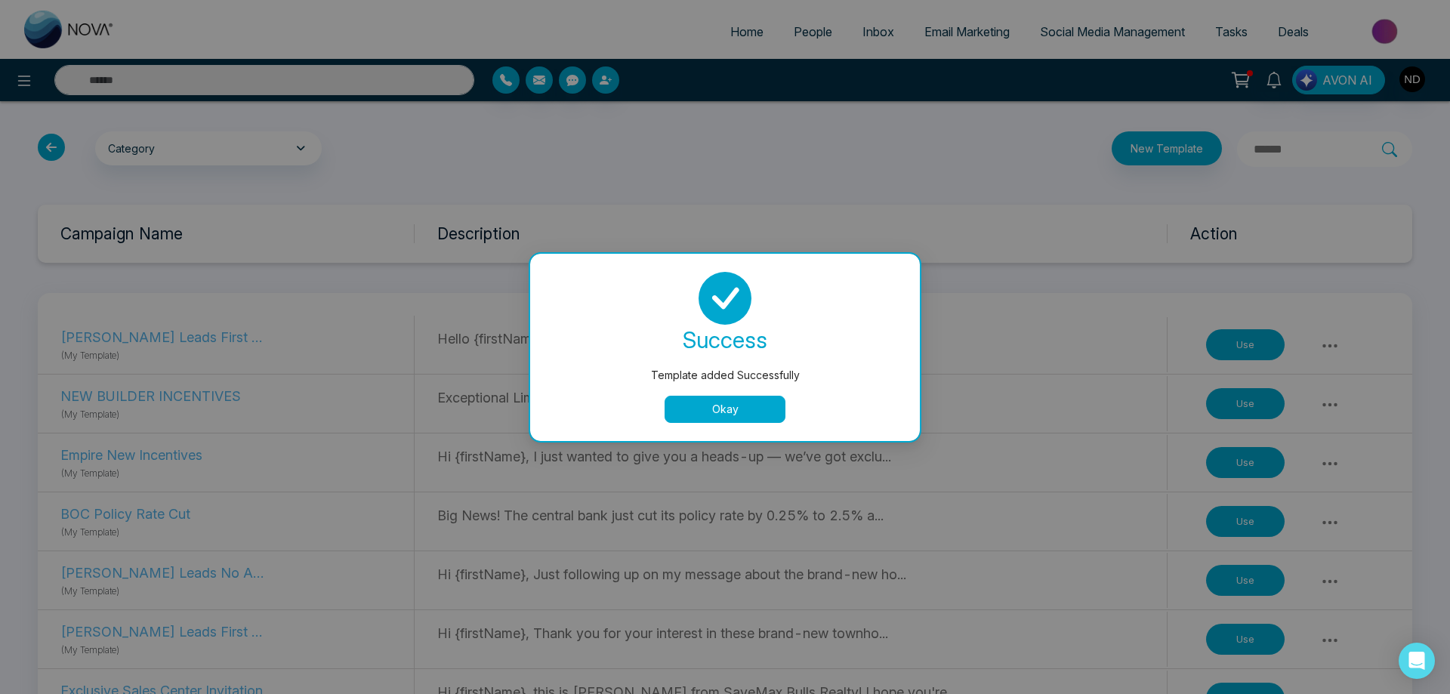
click at [773, 411] on button "Okay" at bounding box center [725, 409] width 121 height 27
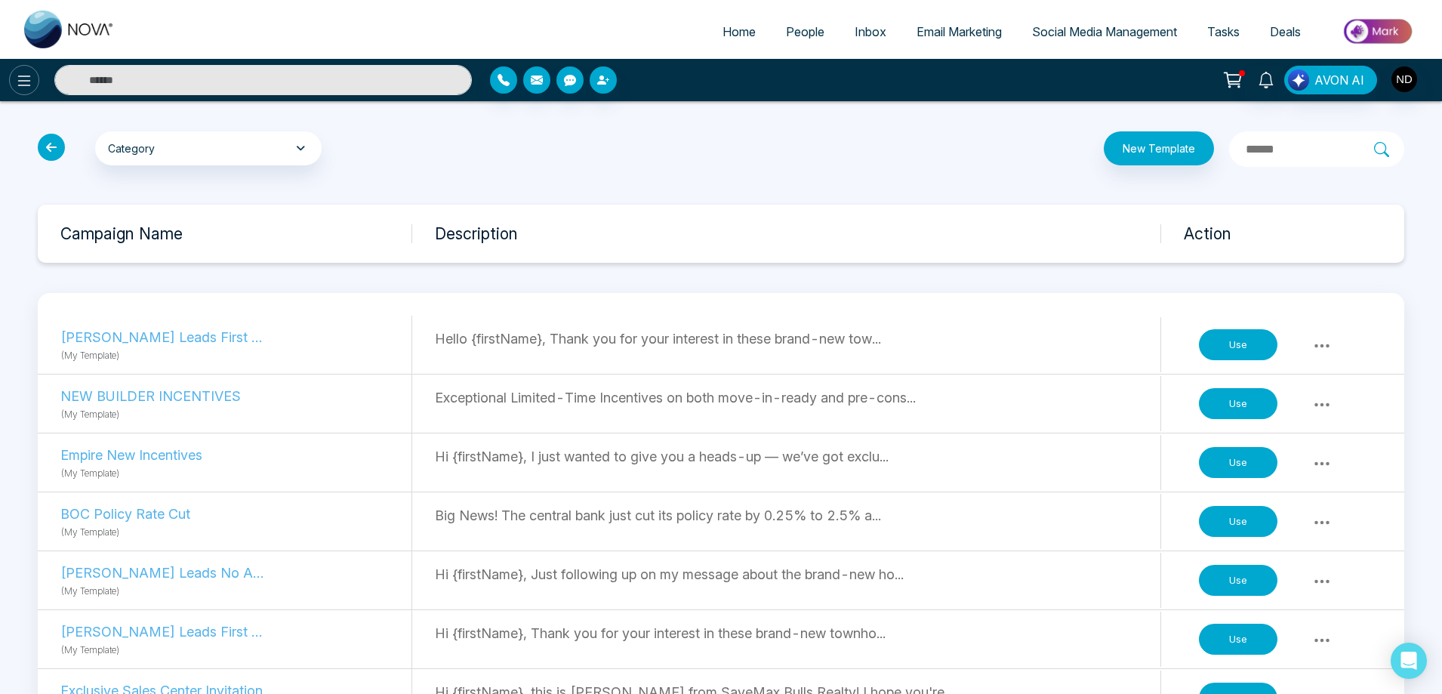
click at [31, 82] on icon at bounding box center [24, 81] width 18 height 18
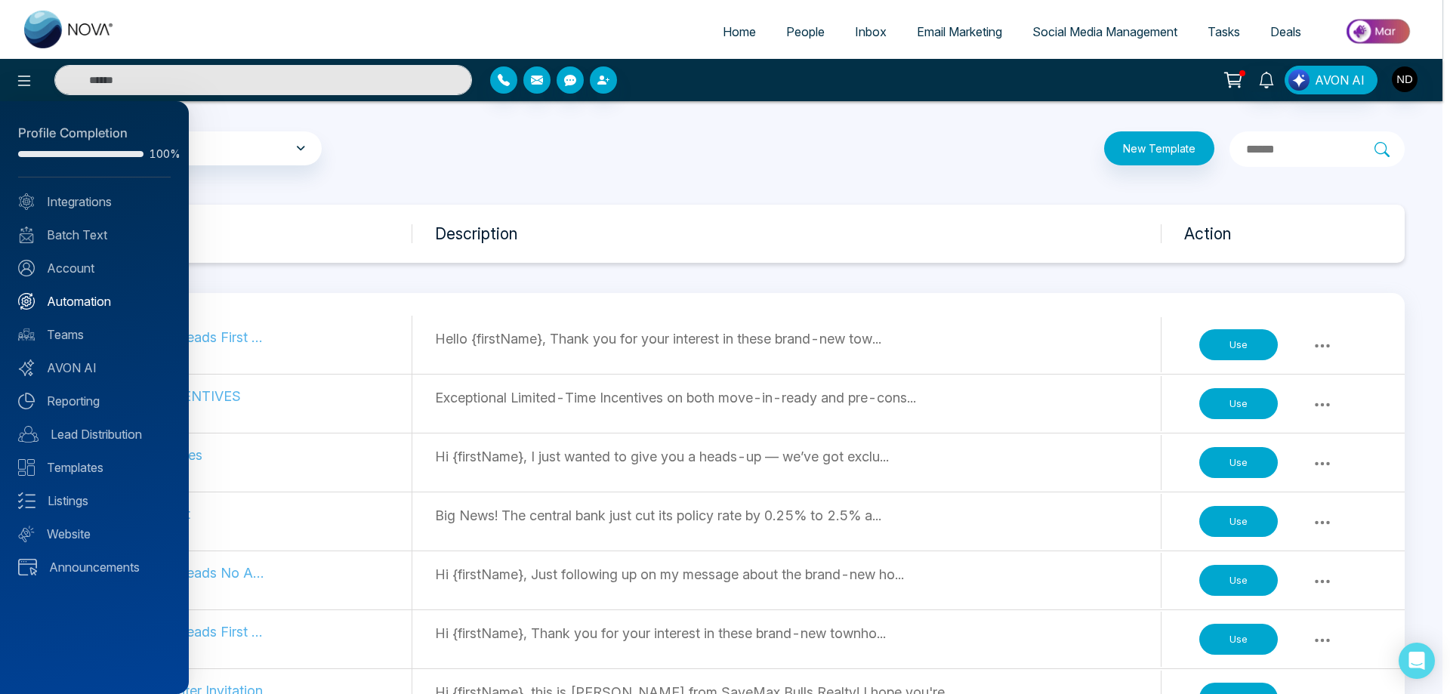
click at [66, 303] on link "Automation" at bounding box center [94, 301] width 153 height 18
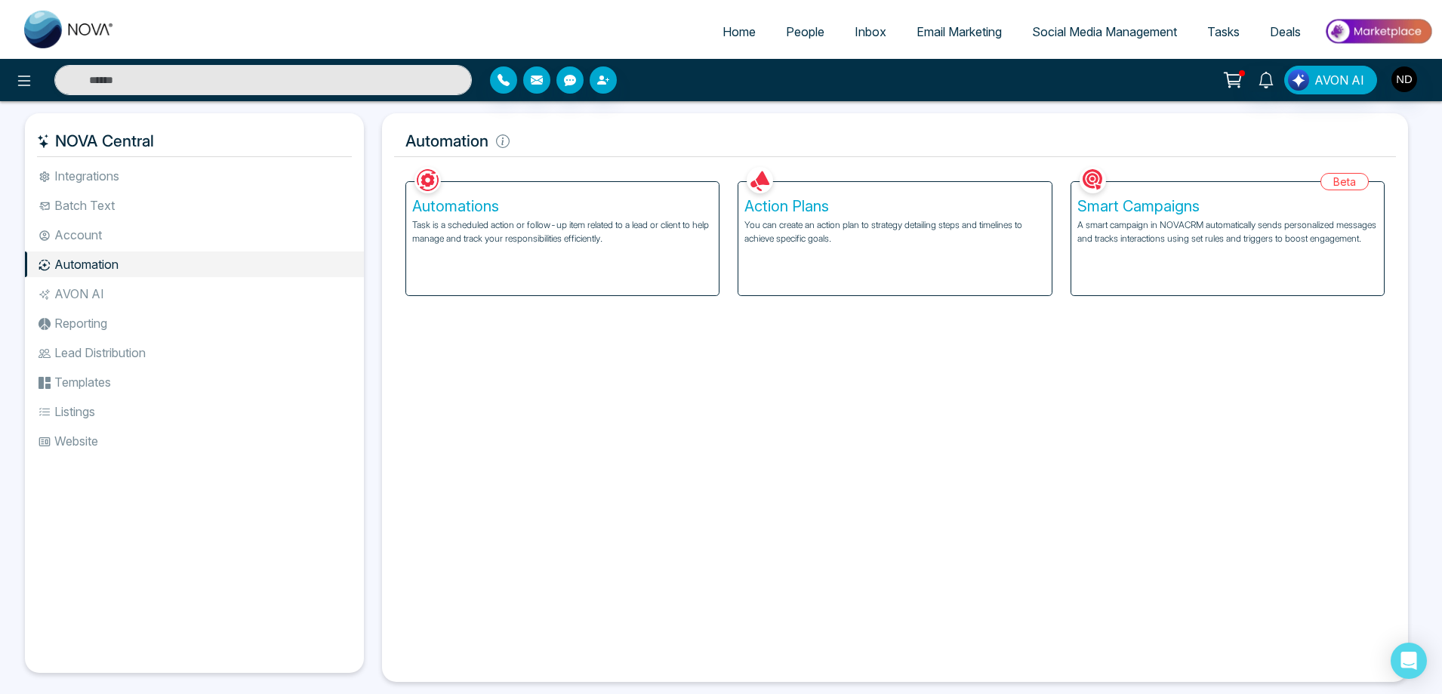
click at [850, 239] on p "You can create an action plan to strategy detailing steps and timelines to achi…" at bounding box center [895, 231] width 301 height 27
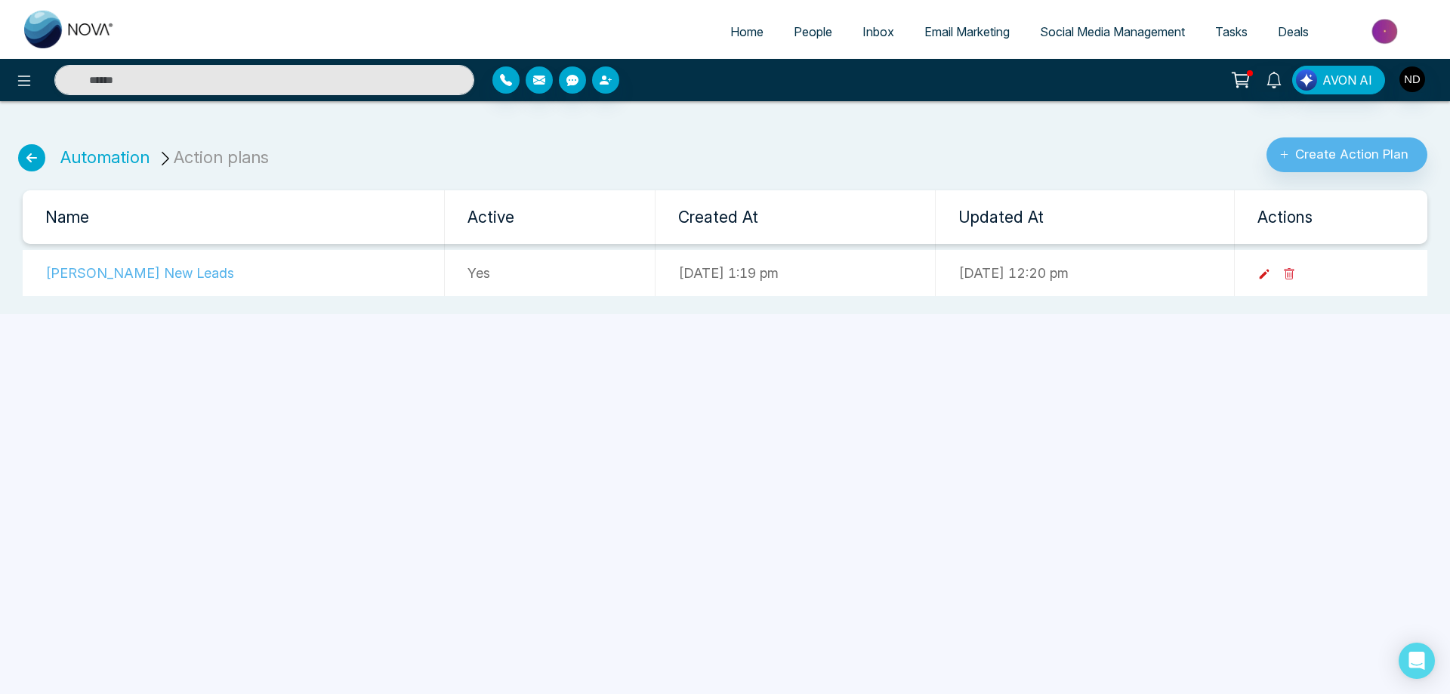
click at [1269, 276] on icon at bounding box center [1265, 275] width 10 height 10
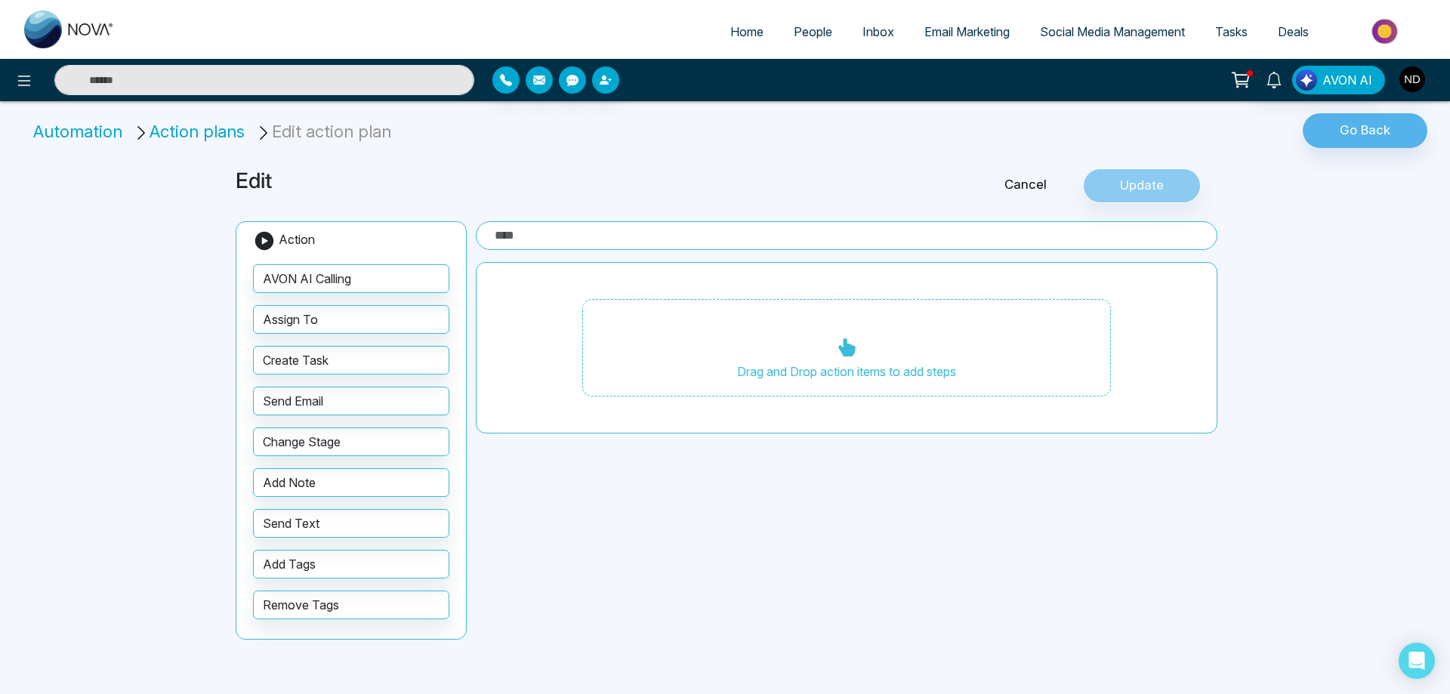
type input "**********"
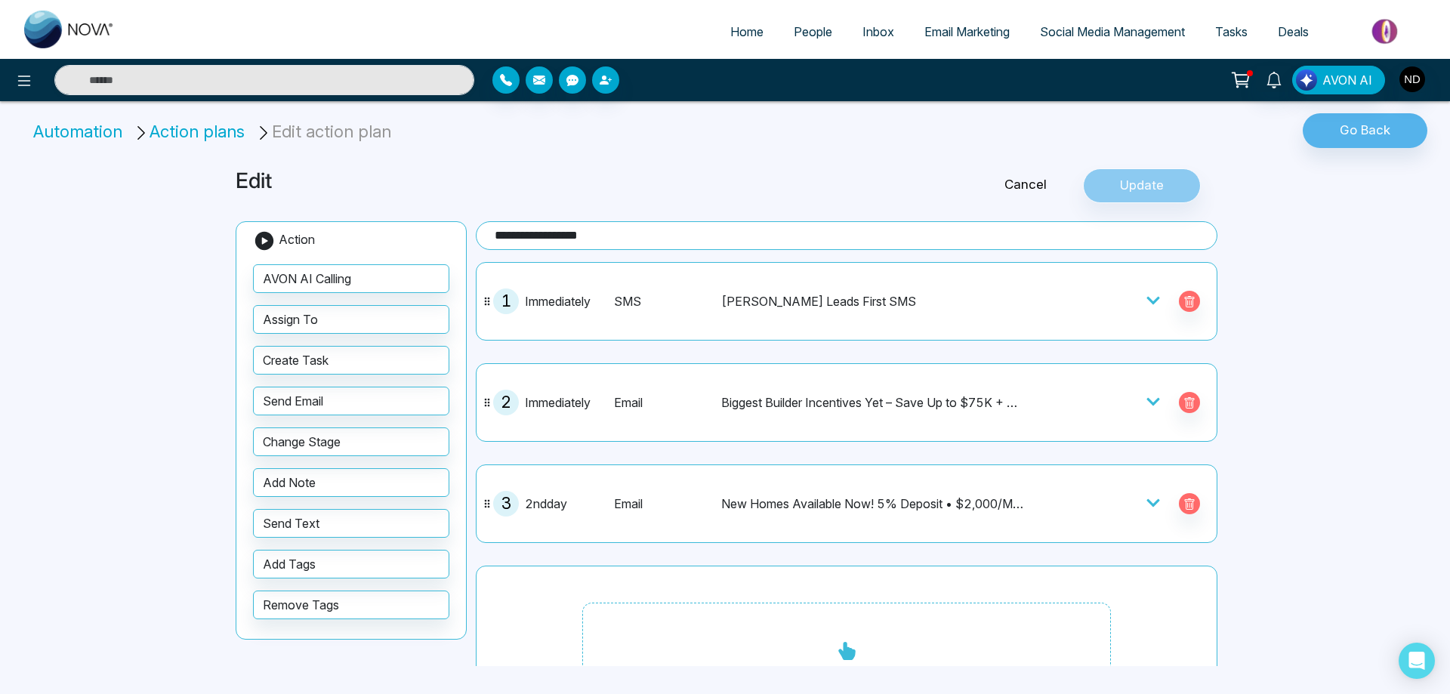
click at [1146, 301] on icon at bounding box center [1153, 300] width 15 height 15
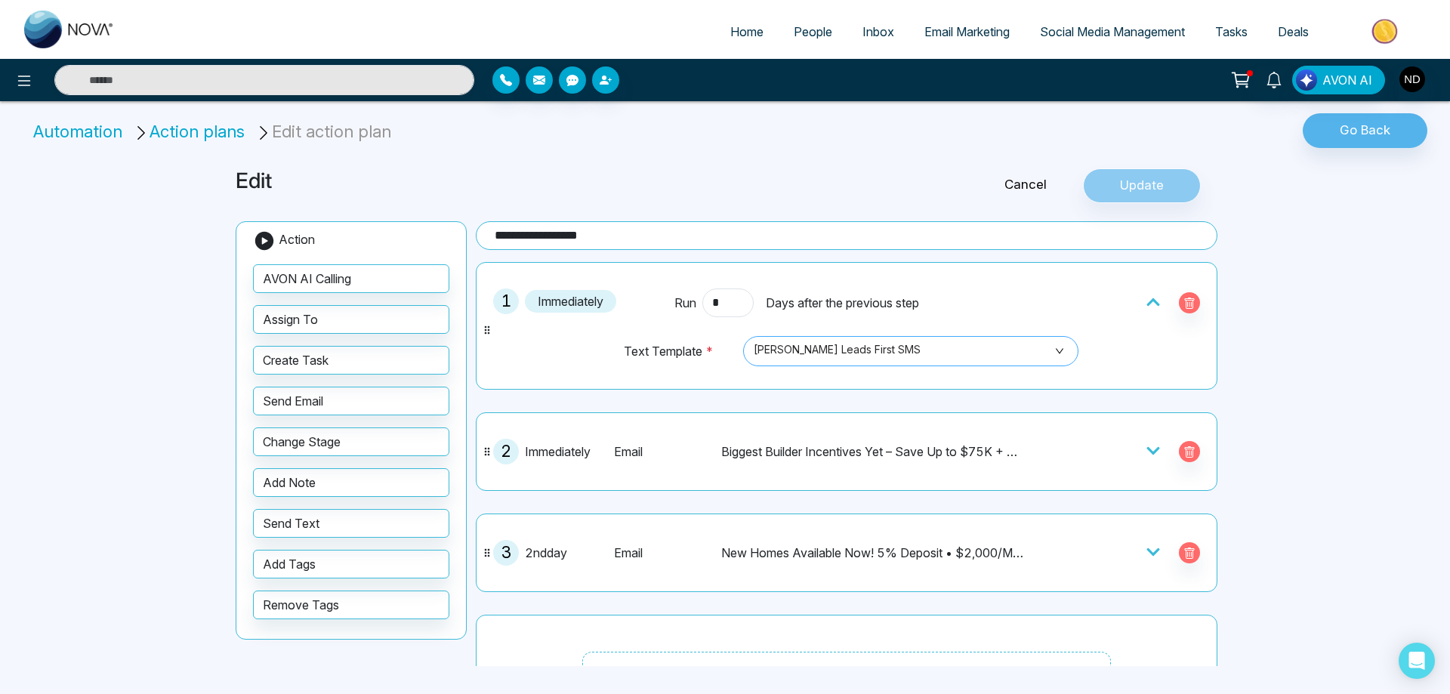
click at [1055, 360] on span "[PERSON_NAME] Leads First SMS" at bounding box center [911, 351] width 314 height 26
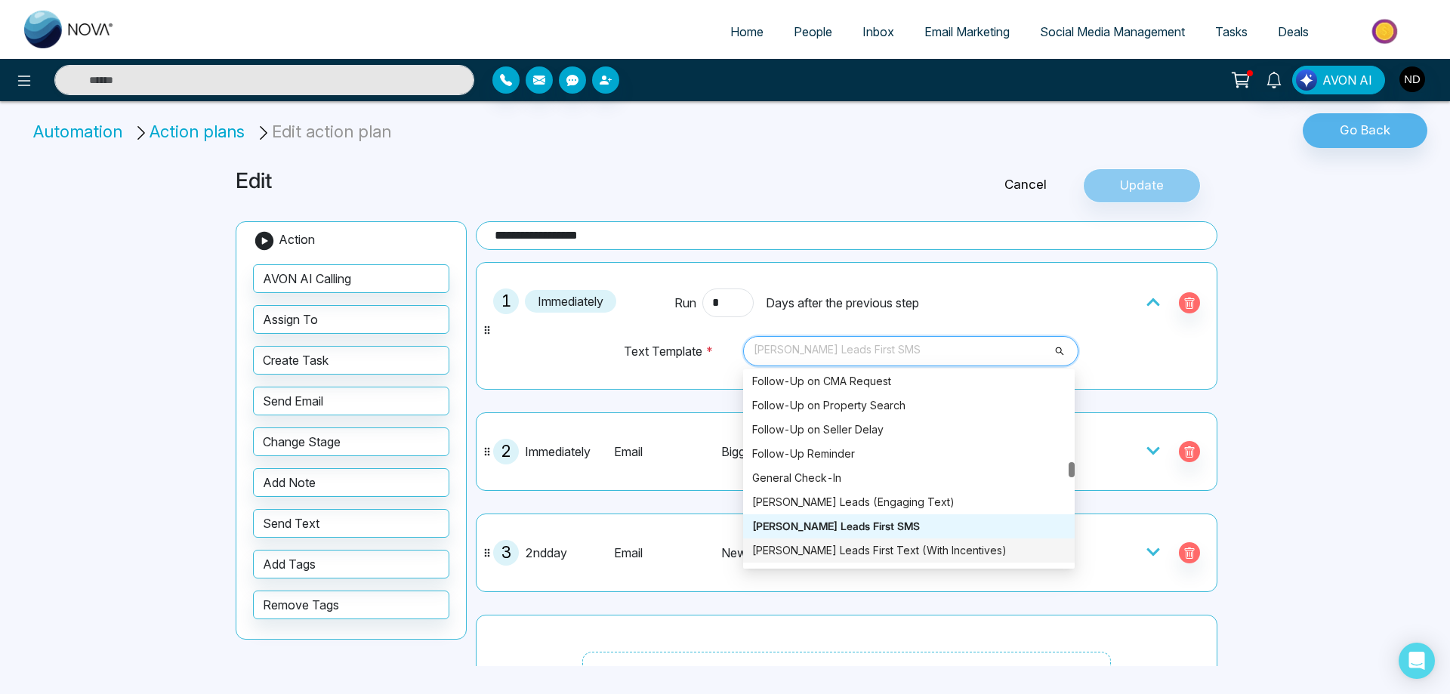
click at [837, 549] on div "[PERSON_NAME] Leads First Text (With Incentives)" at bounding box center [908, 550] width 313 height 17
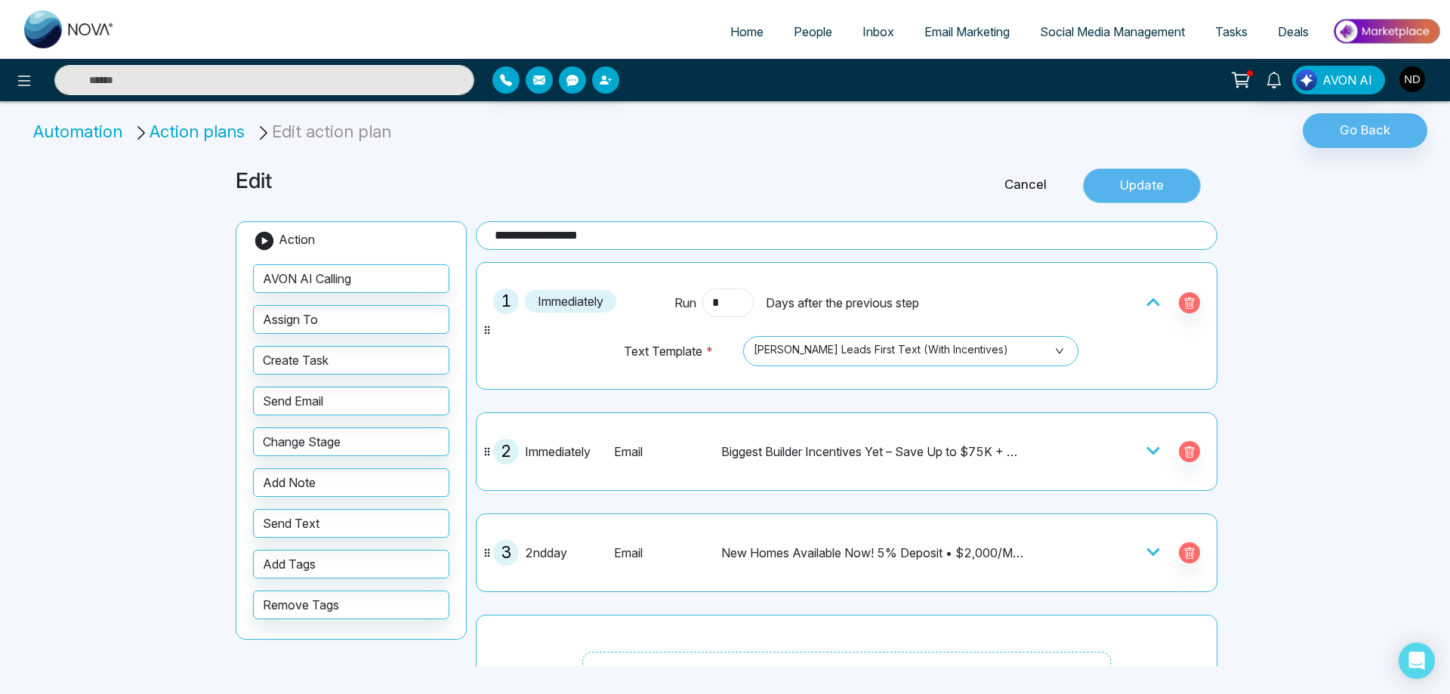
click at [1152, 192] on button "Update" at bounding box center [1142, 185] width 118 height 35
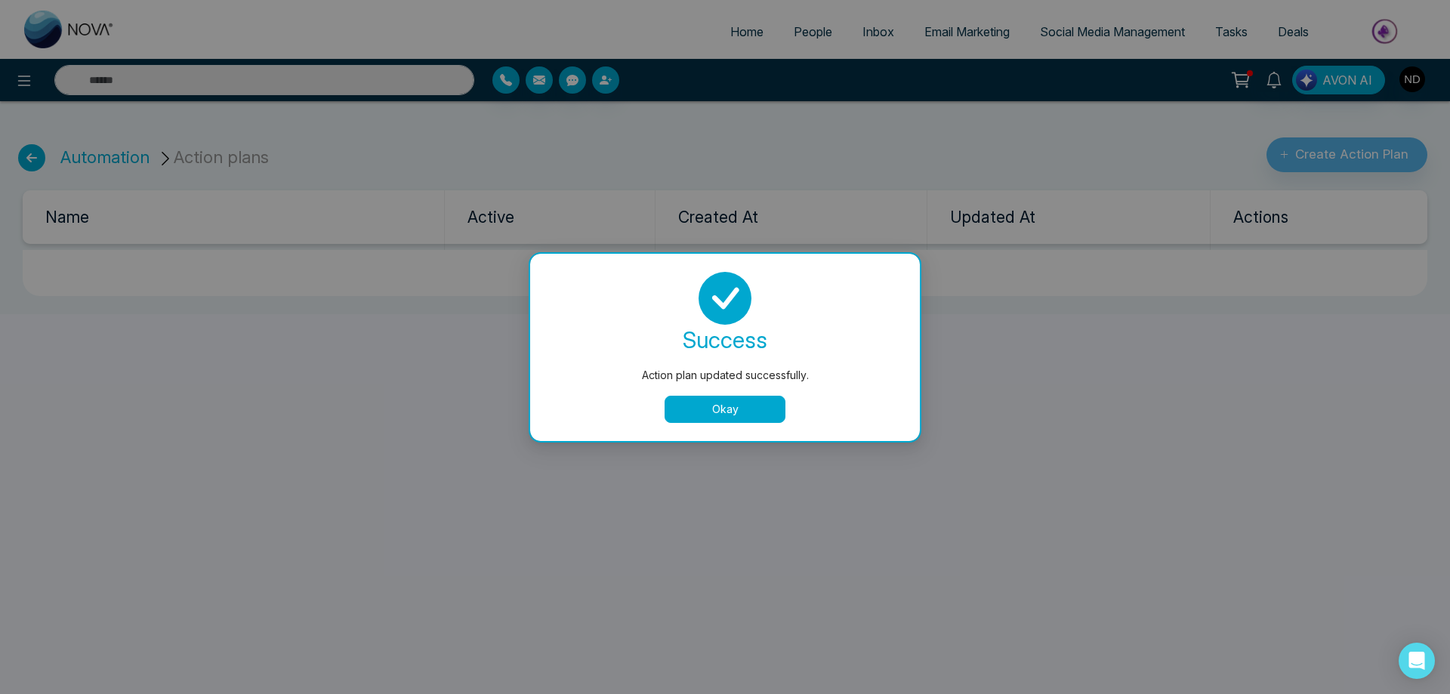
click at [722, 410] on button "Okay" at bounding box center [725, 409] width 121 height 27
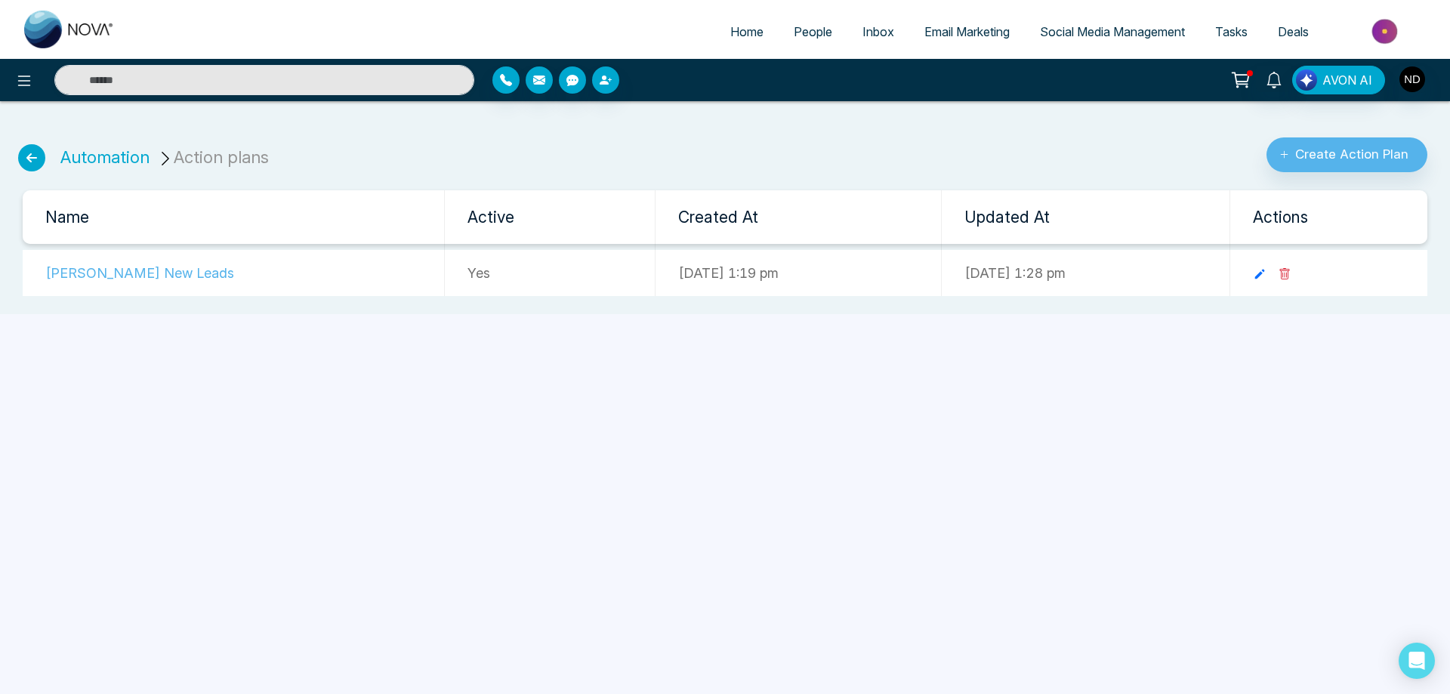
click at [412, 470] on div "Home People Inbox Email Marketing Social Media Management Tasks Deals AVON AI A…" at bounding box center [725, 347] width 1450 height 694
click at [557, 443] on div "Home People Inbox Email Marketing Social Media Management Tasks Deals AVON AI A…" at bounding box center [725, 347] width 1450 height 694
click at [492, 447] on div "Home People Inbox Email Marketing Social Media Management Tasks Deals AVON AI A…" at bounding box center [725, 347] width 1450 height 694
click at [740, 31] on span "Home" at bounding box center [746, 31] width 33 height 15
select select "*"
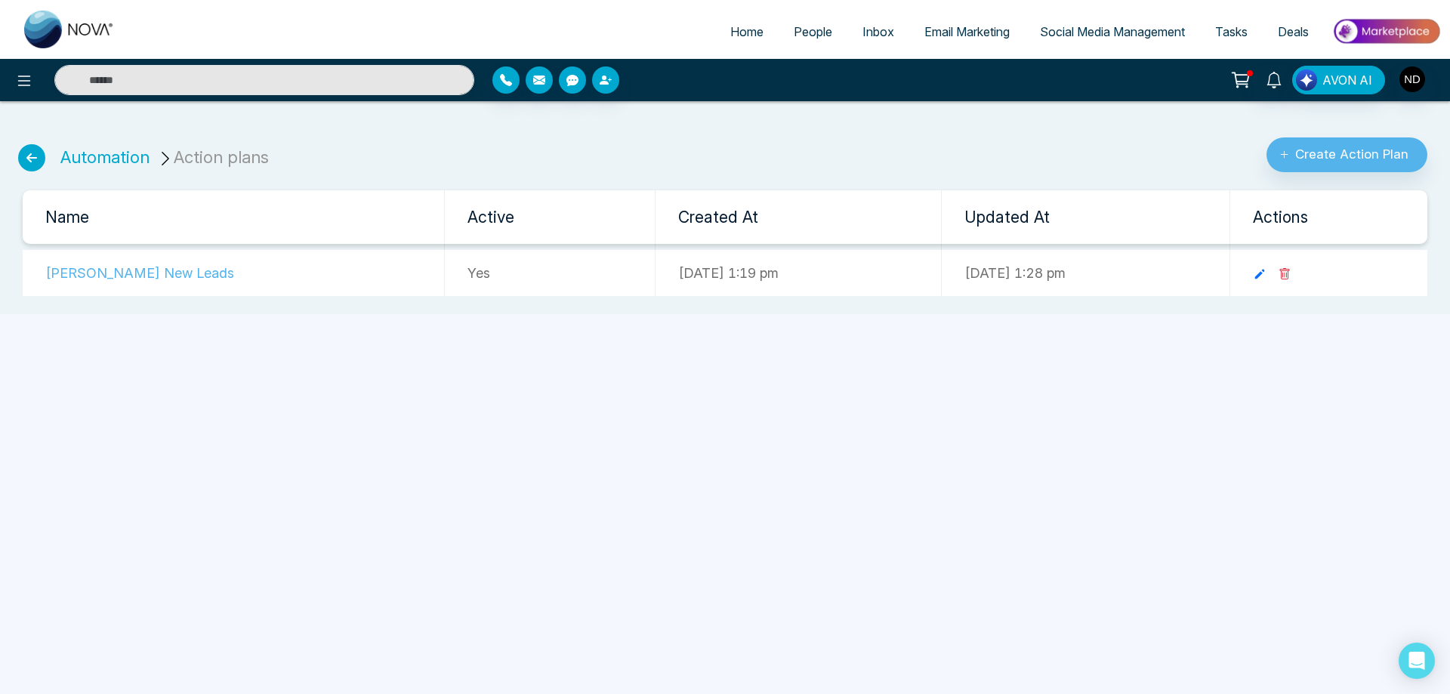
select select "*"
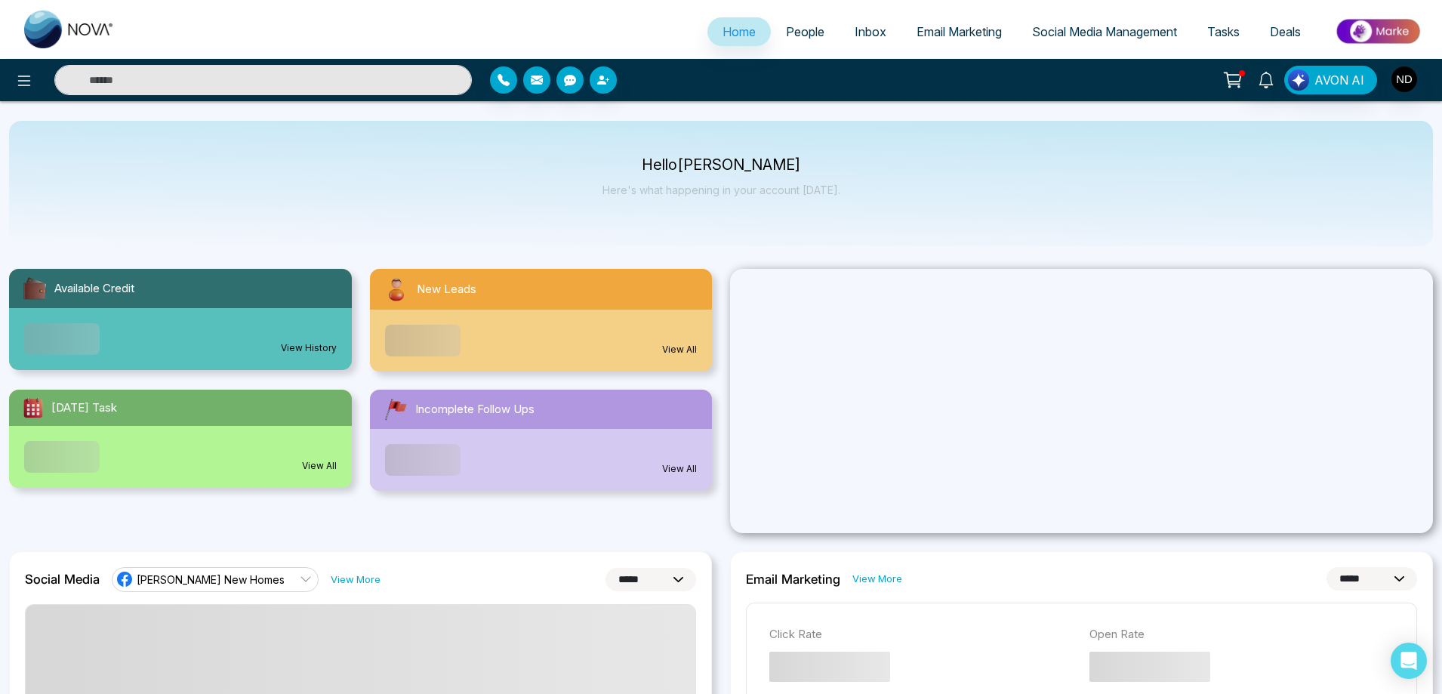
click at [876, 193] on div "Hello [PERSON_NAME] Here's what happening in your account [DATE]." at bounding box center [721, 183] width 1424 height 125
